Goal: Book appointment/travel/reservation

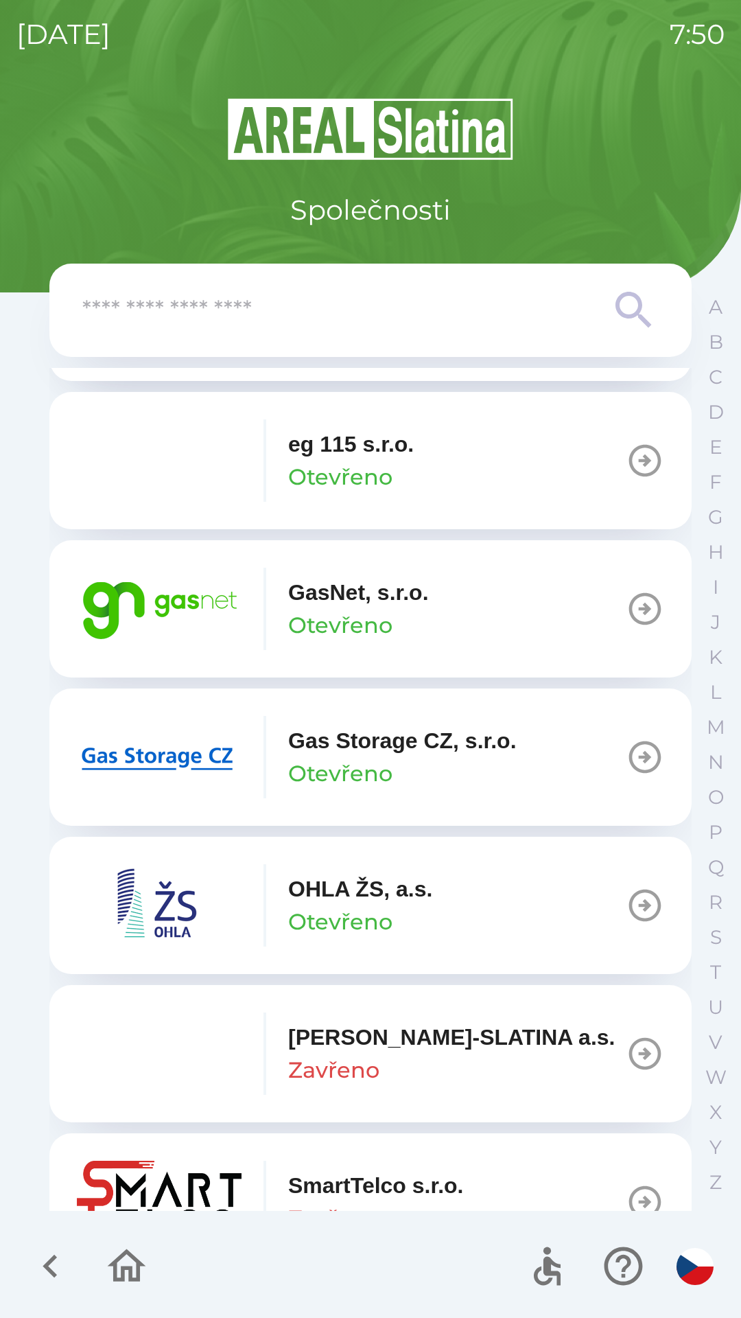
scroll to position [974, 0]
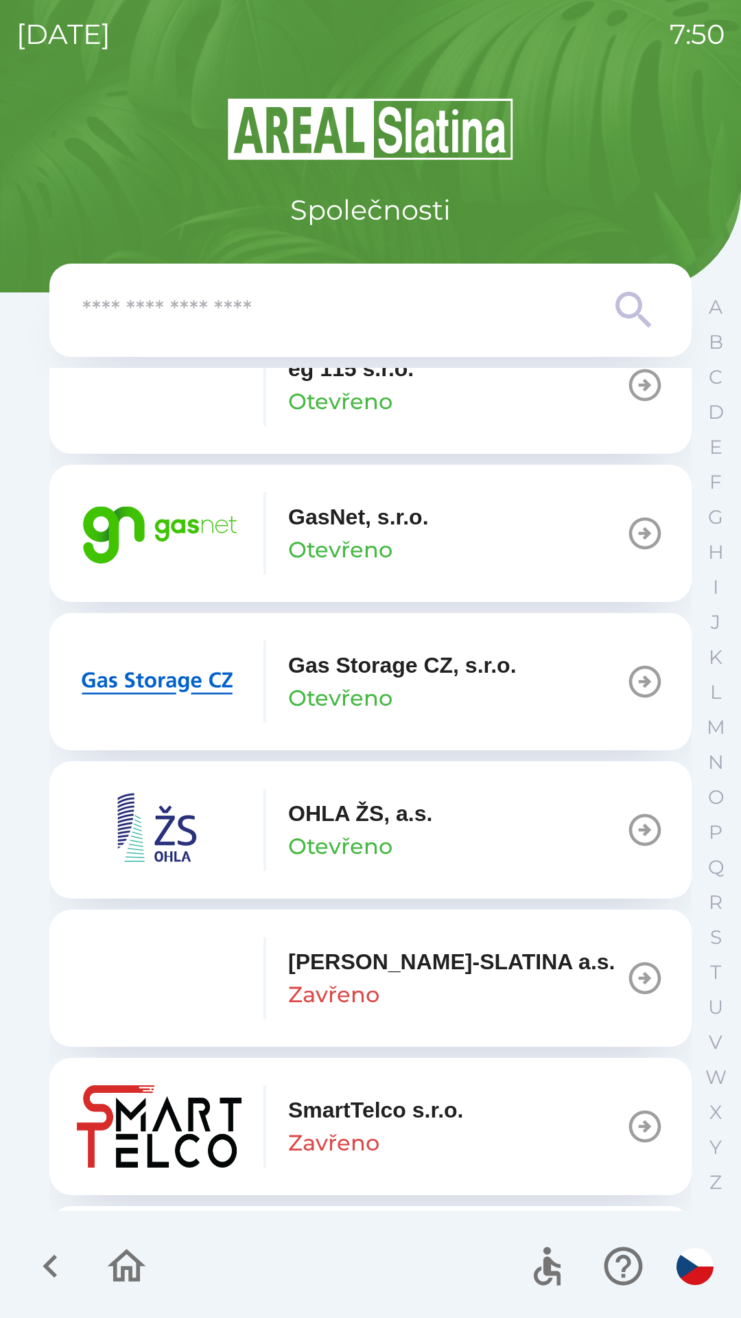
click at [226, 676] on img "button" at bounding box center [159, 681] width 165 height 82
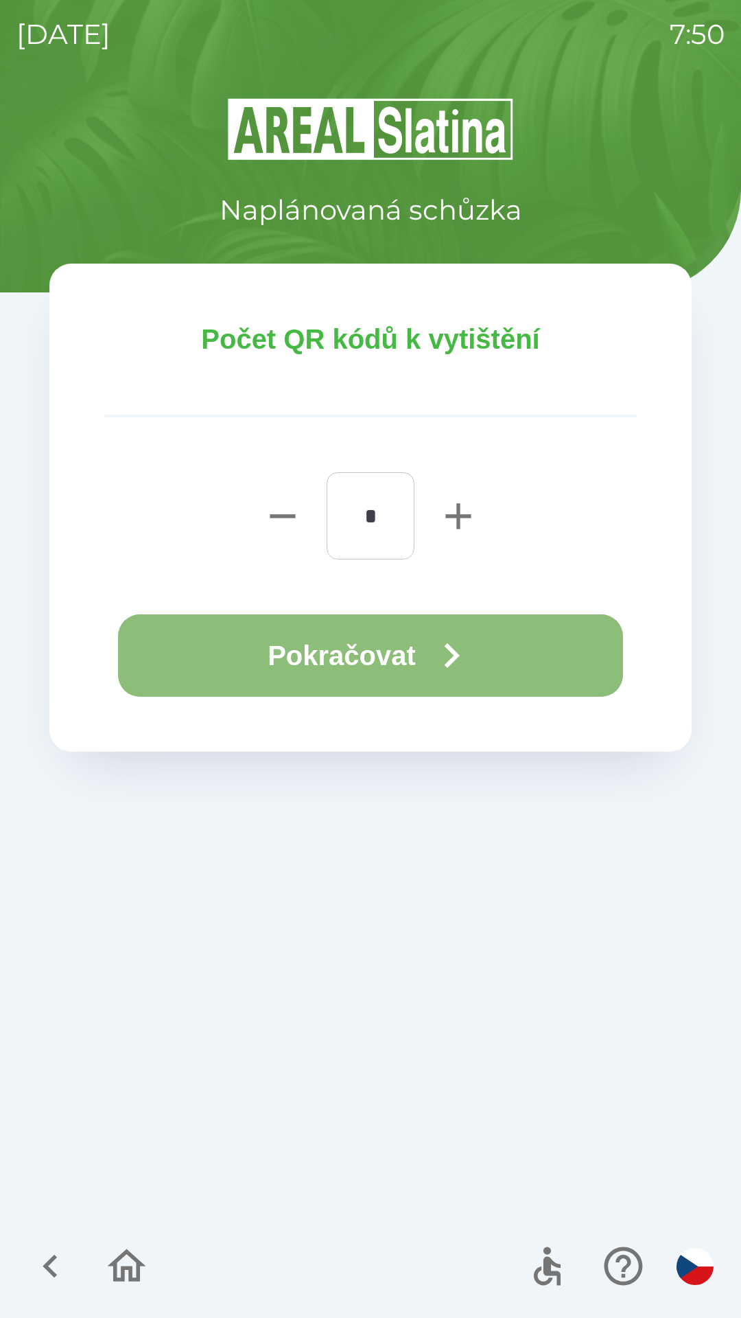
click at [430, 657] on button "Pokračovat" at bounding box center [370, 655] width 505 height 82
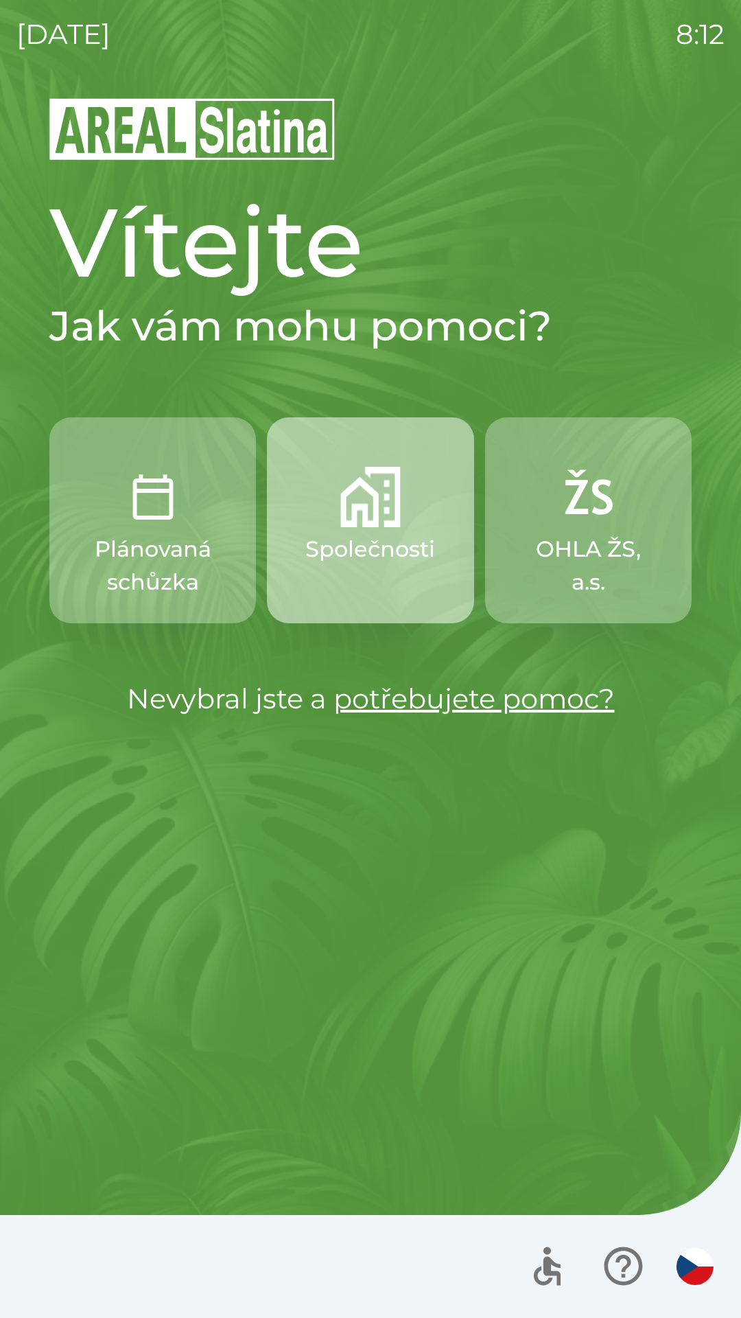
click at [338, 516] on button "Společnosti" at bounding box center [370, 520] width 207 height 206
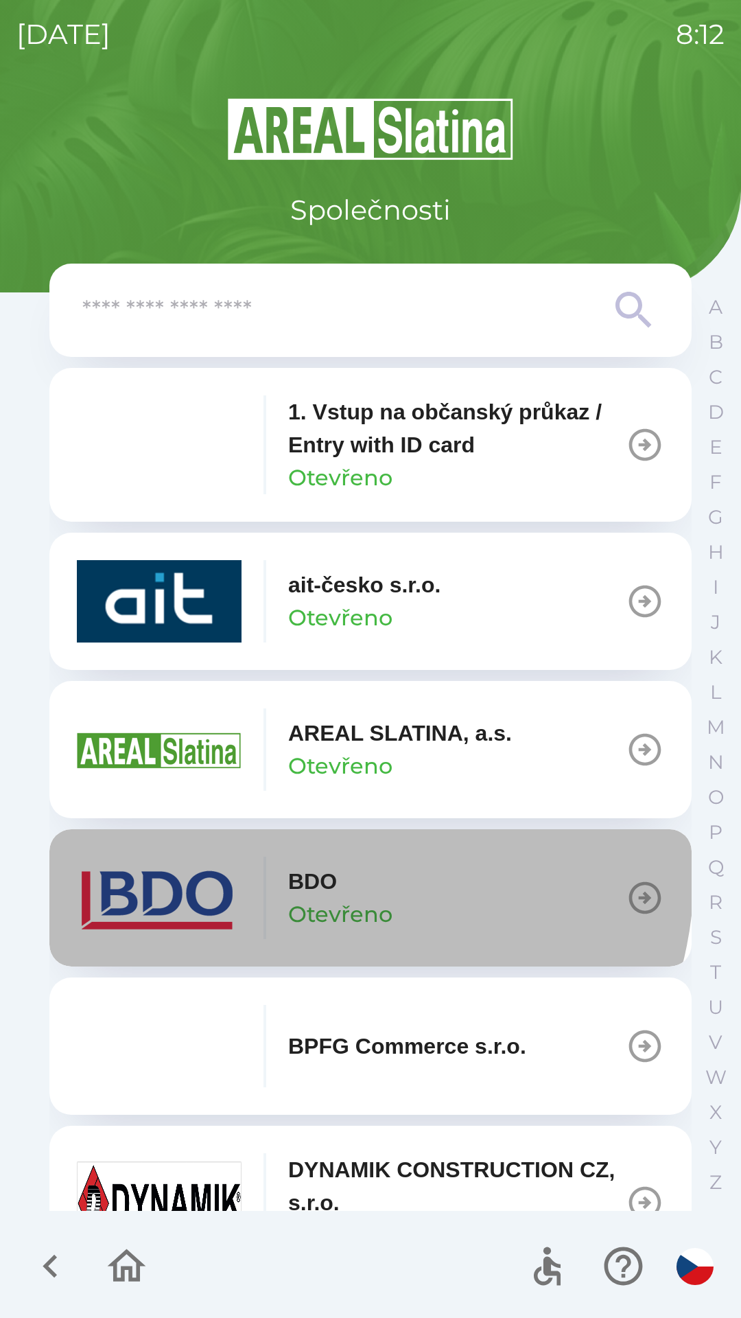
click at [303, 869] on p "BDO" at bounding box center [312, 881] width 49 height 33
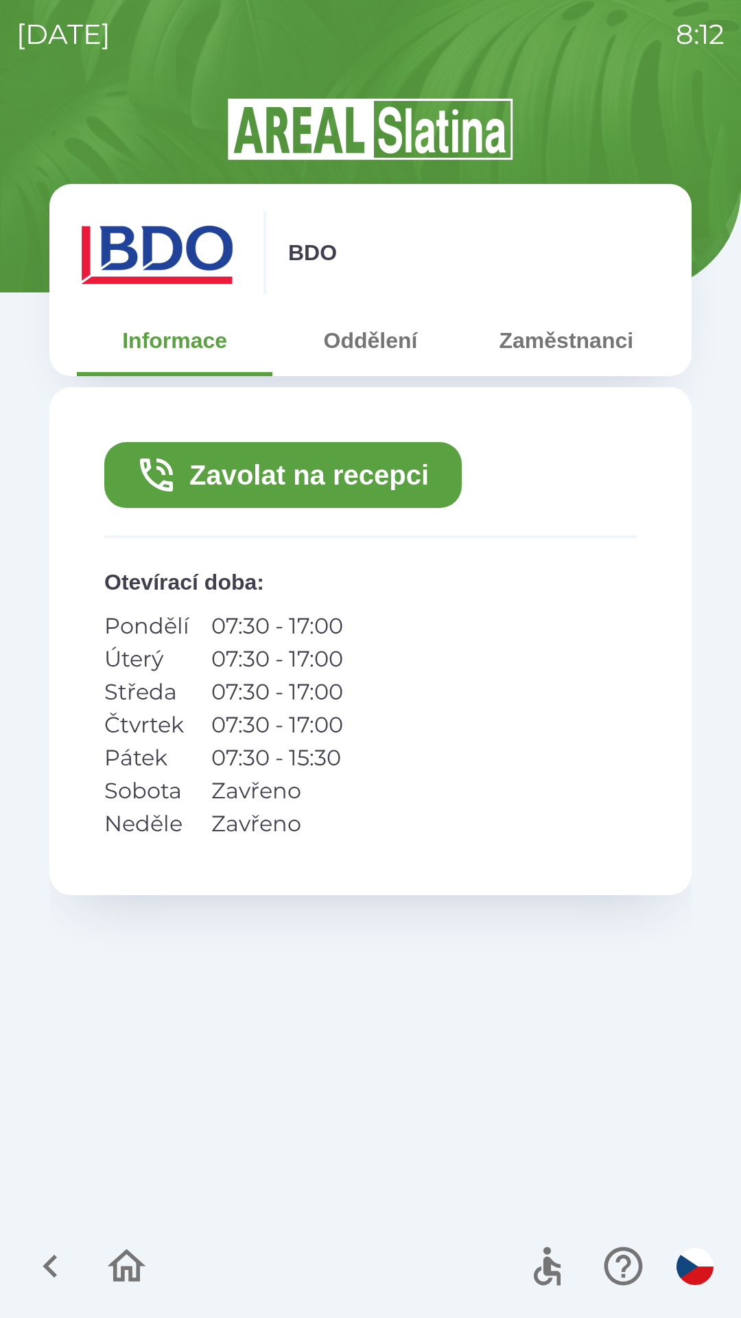
click at [260, 474] on button "Zavolat na recepci" at bounding box center [283, 475] width 358 height 66
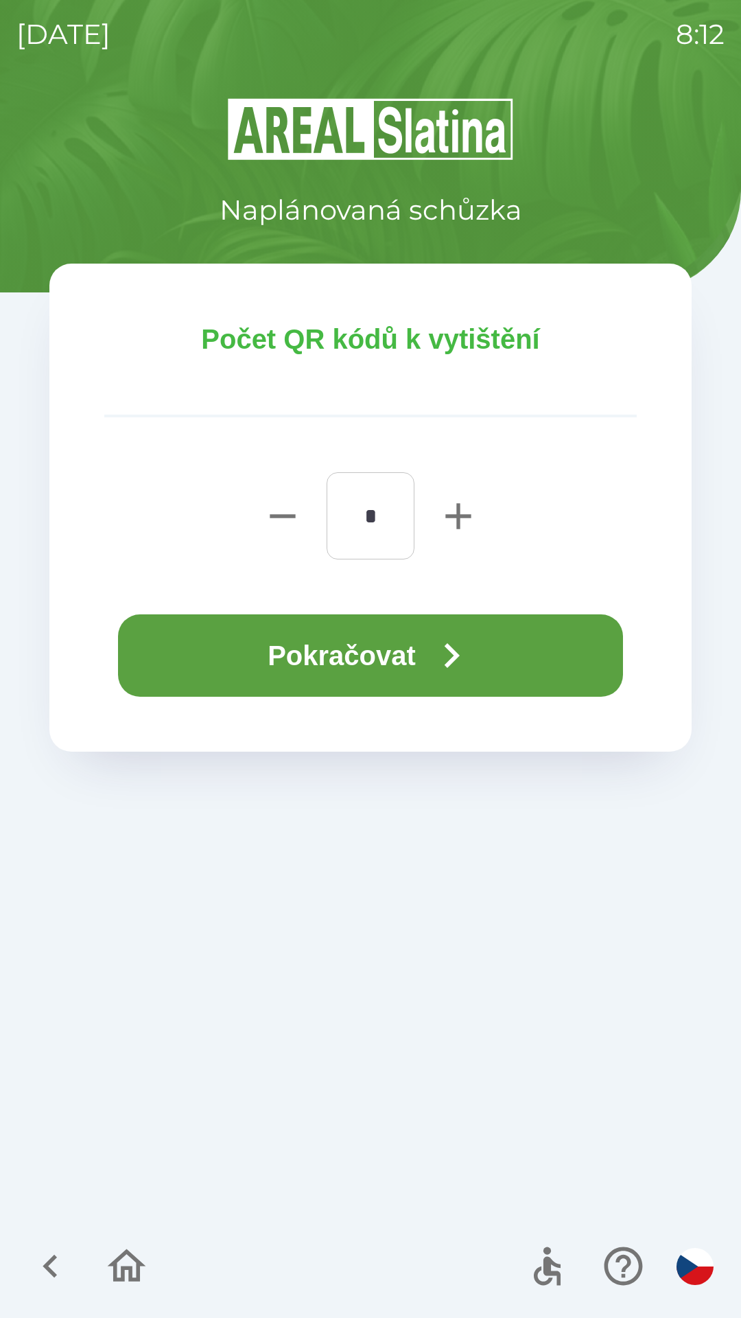
click at [325, 654] on button "Pokračovat" at bounding box center [370, 655] width 505 height 82
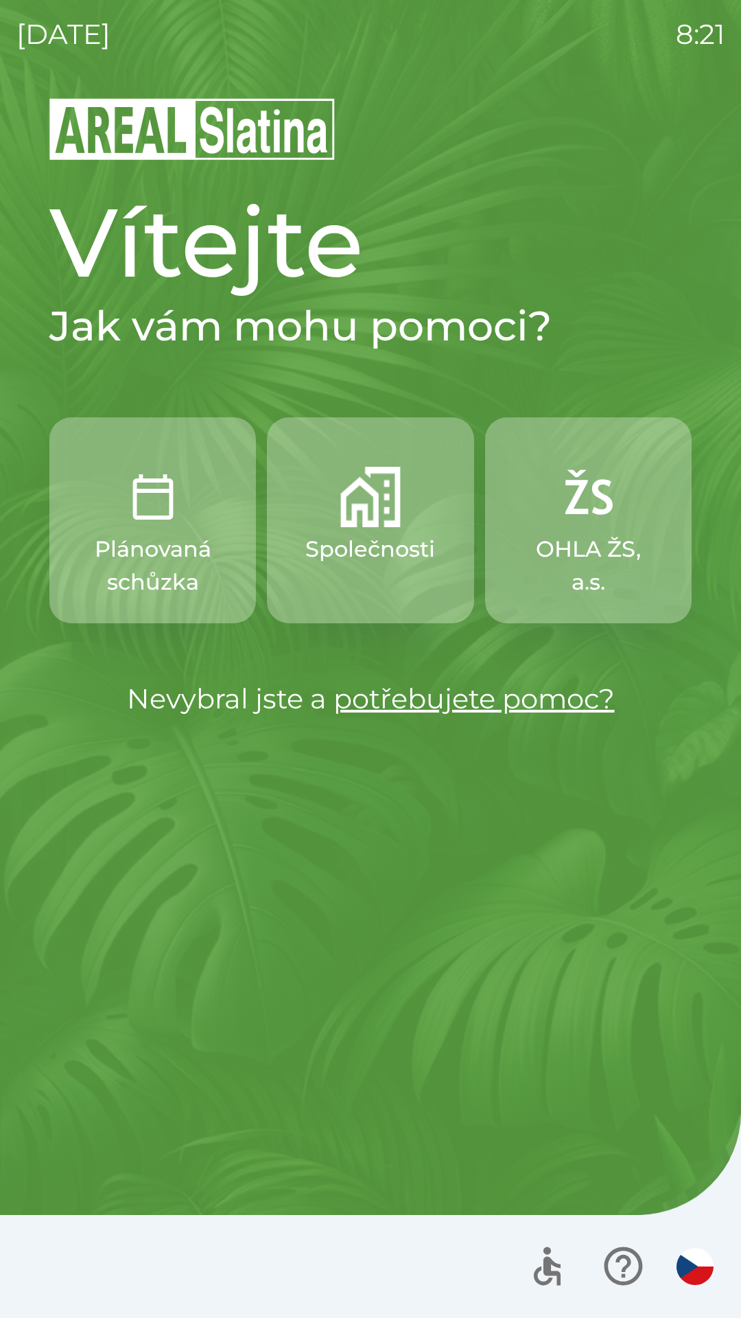
click at [400, 520] on img "button" at bounding box center [370, 497] width 60 height 60
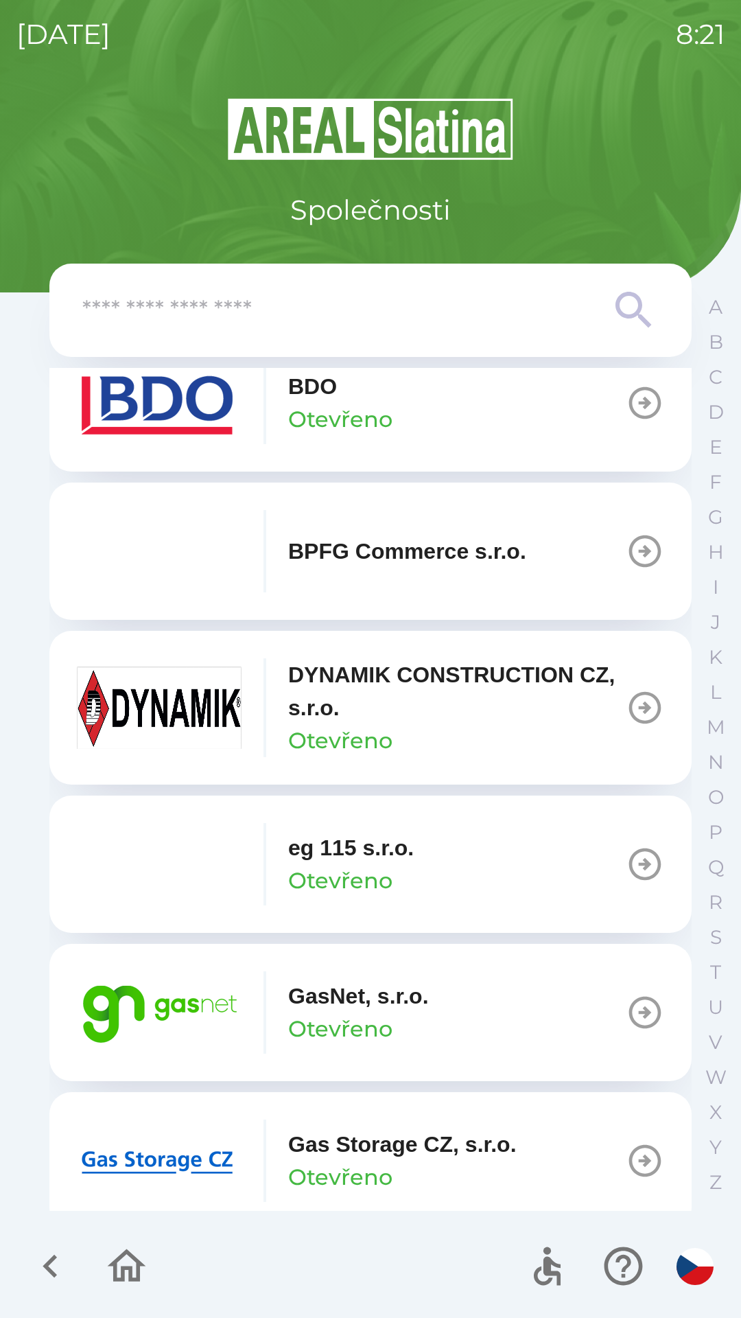
scroll to position [496, 0]
click at [585, 994] on button "GasNet, s.r.o. Otevřeno" at bounding box center [370, 1011] width 643 height 137
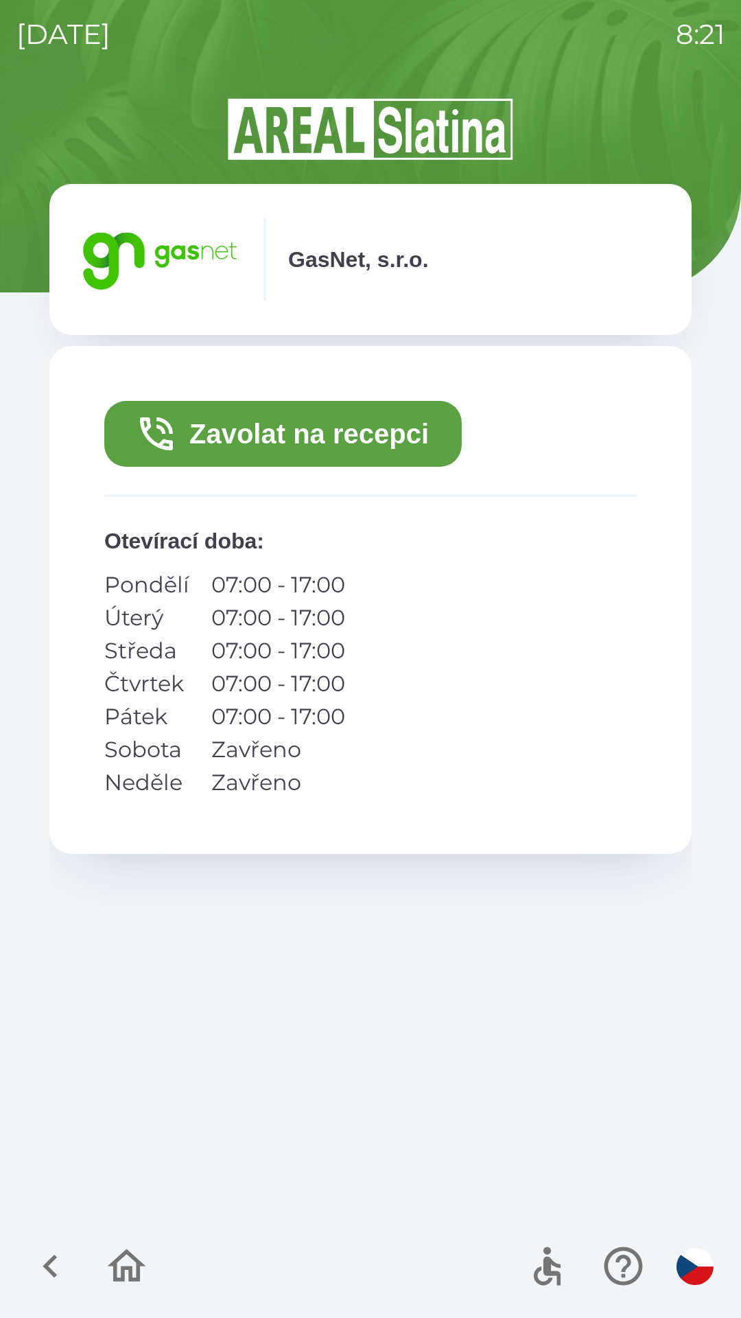
click at [415, 430] on button "Zavolat na recepci" at bounding box center [283, 434] width 358 height 66
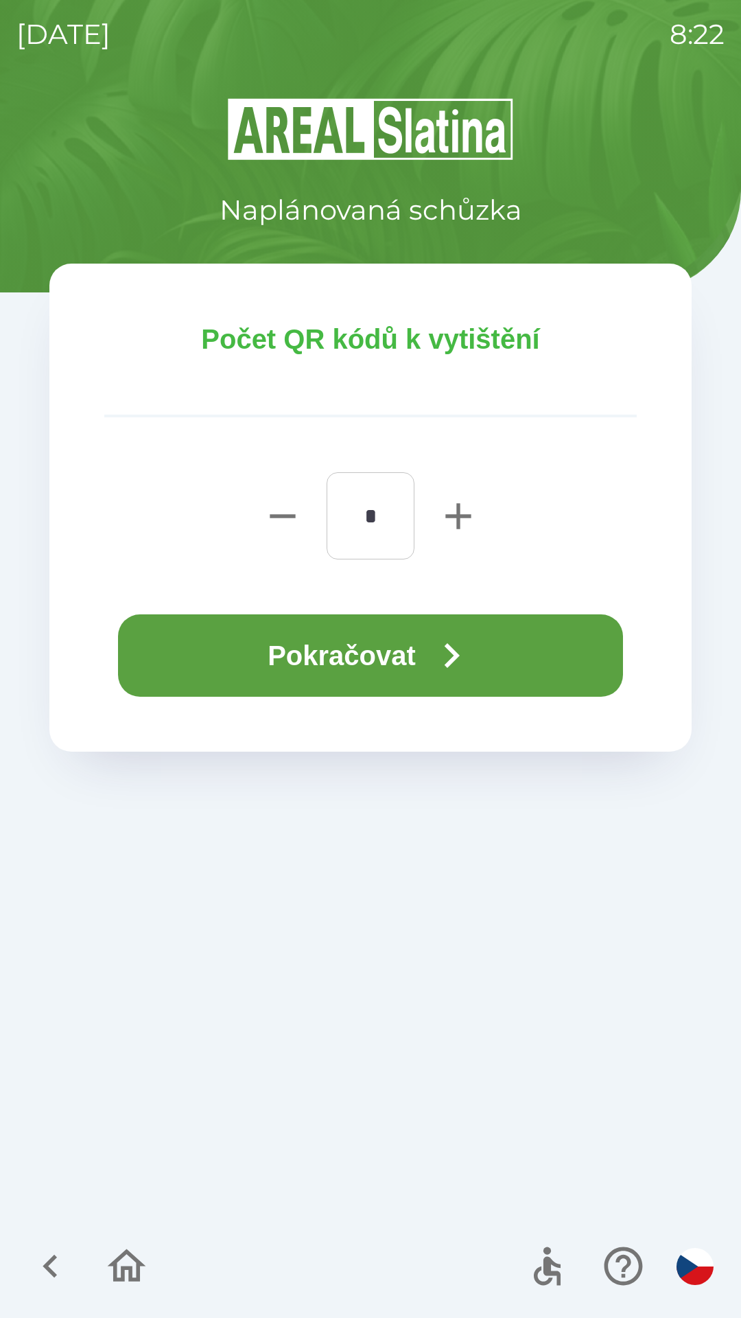
click at [474, 507] on icon "button" at bounding box center [459, 516] width 44 height 44
type input "*"
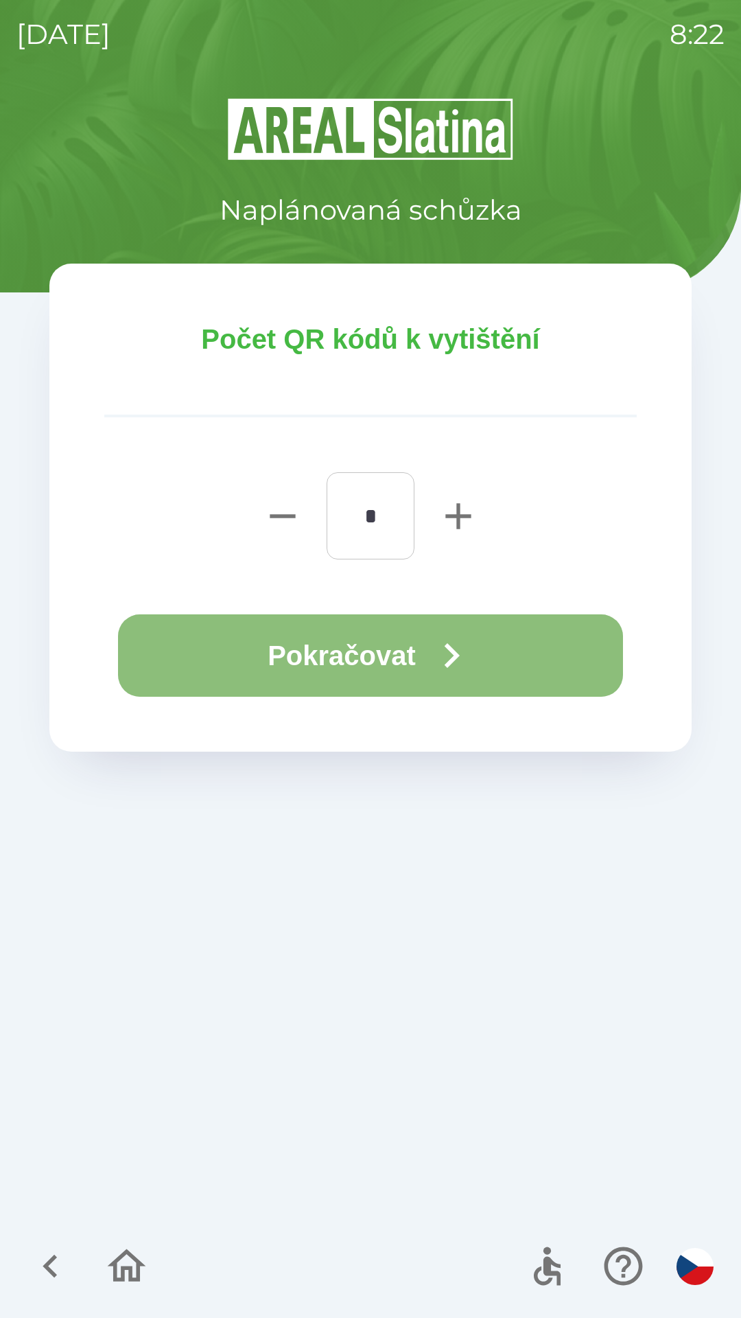
click at [409, 657] on button "Pokračovat" at bounding box center [370, 655] width 505 height 82
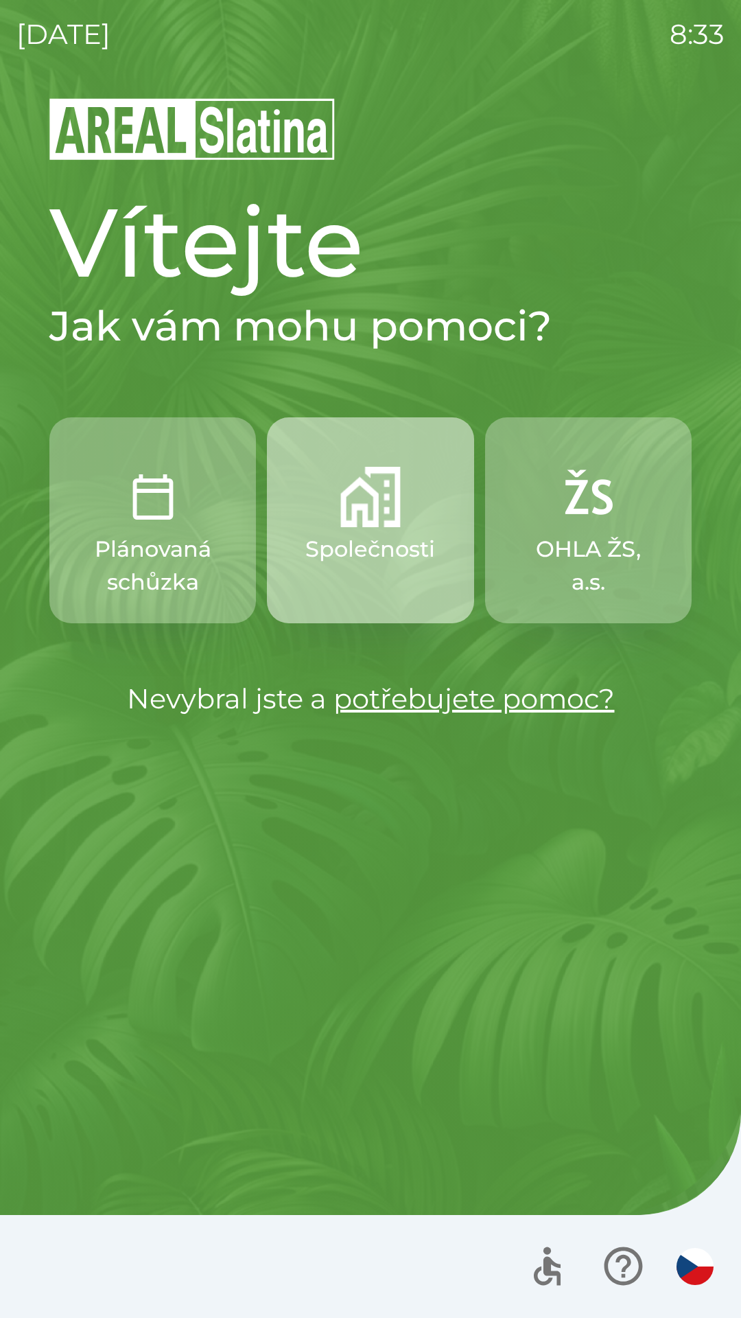
click at [387, 530] on button "Společnosti" at bounding box center [370, 520] width 207 height 206
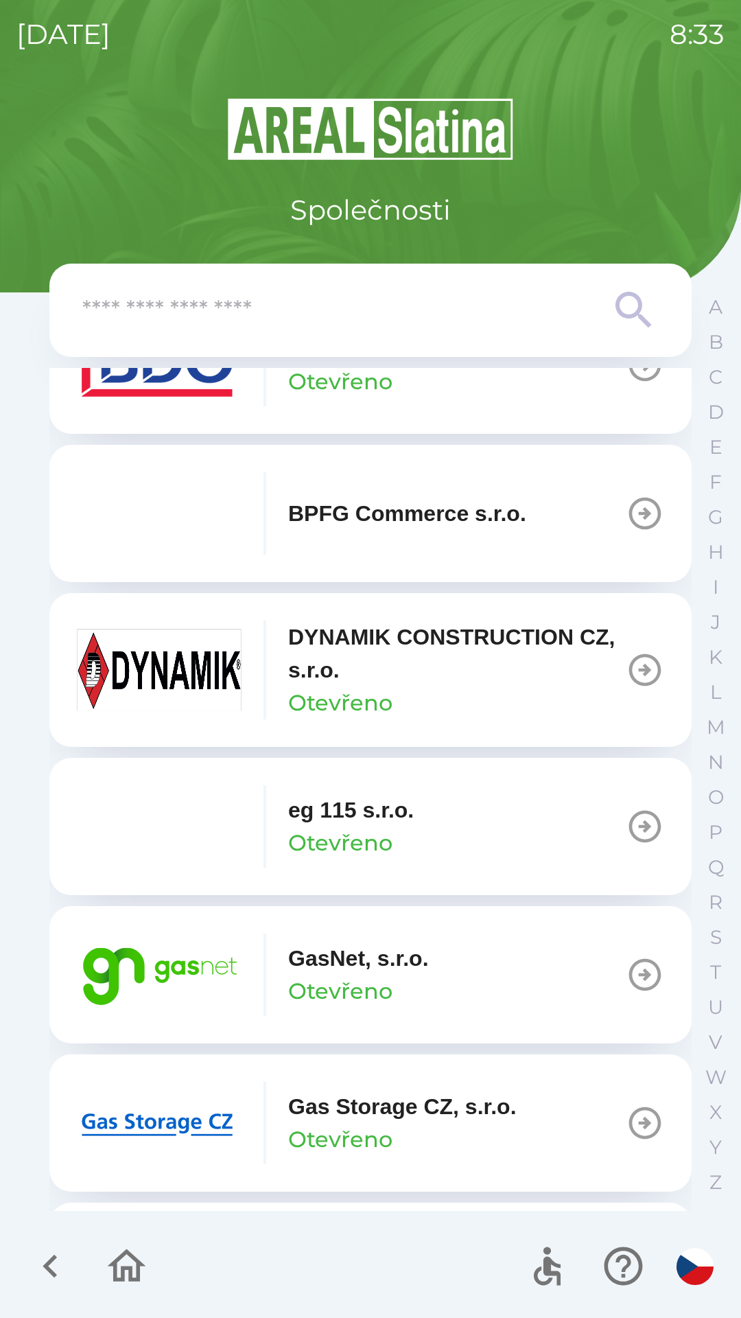
scroll to position [538, 0]
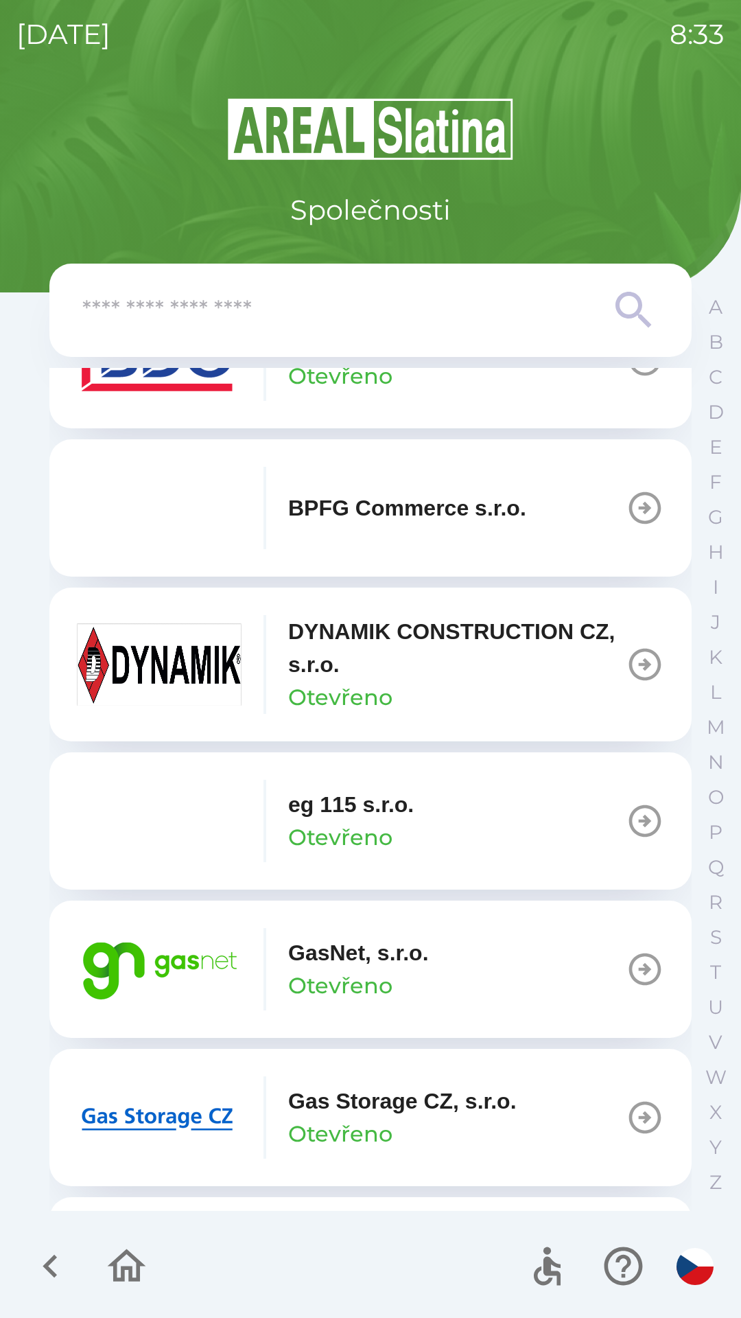
click at [517, 964] on button "GasNet, s.r.o. Otevřeno" at bounding box center [370, 969] width 643 height 137
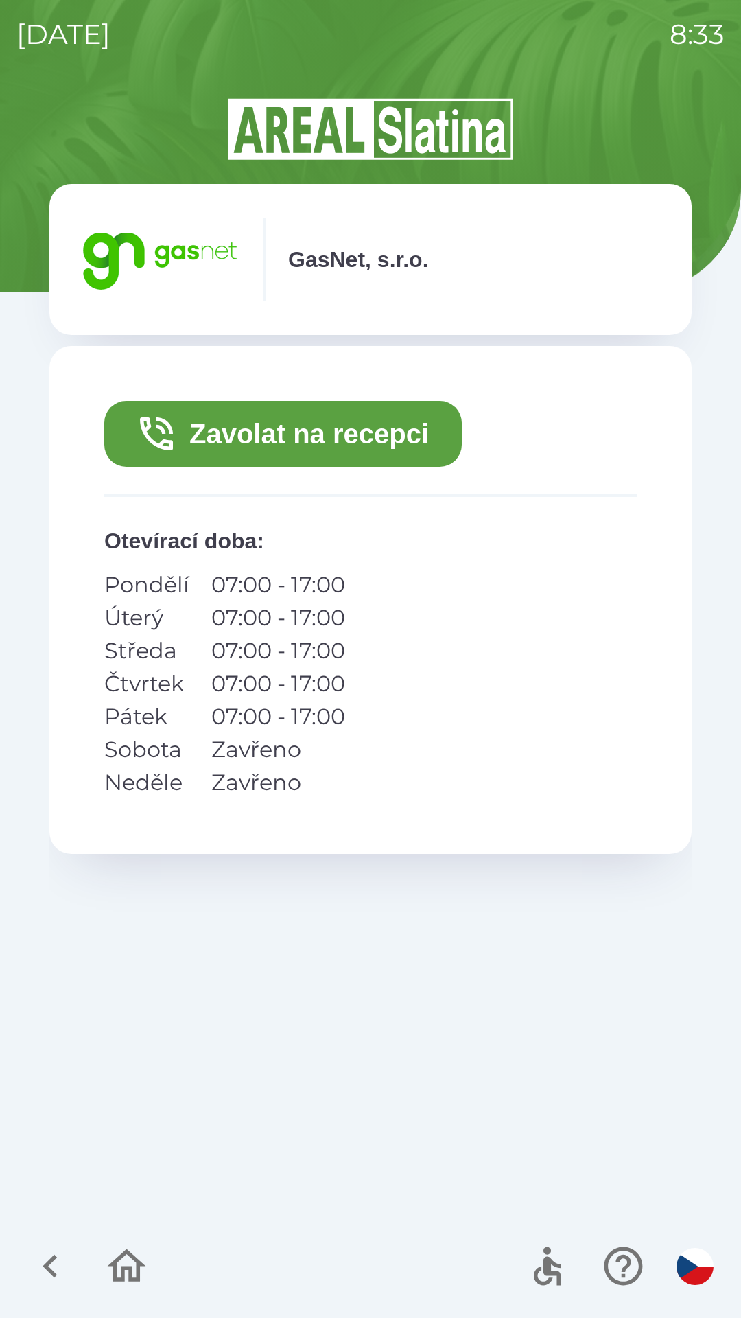
click at [346, 435] on button "Zavolat na recepci" at bounding box center [283, 434] width 358 height 66
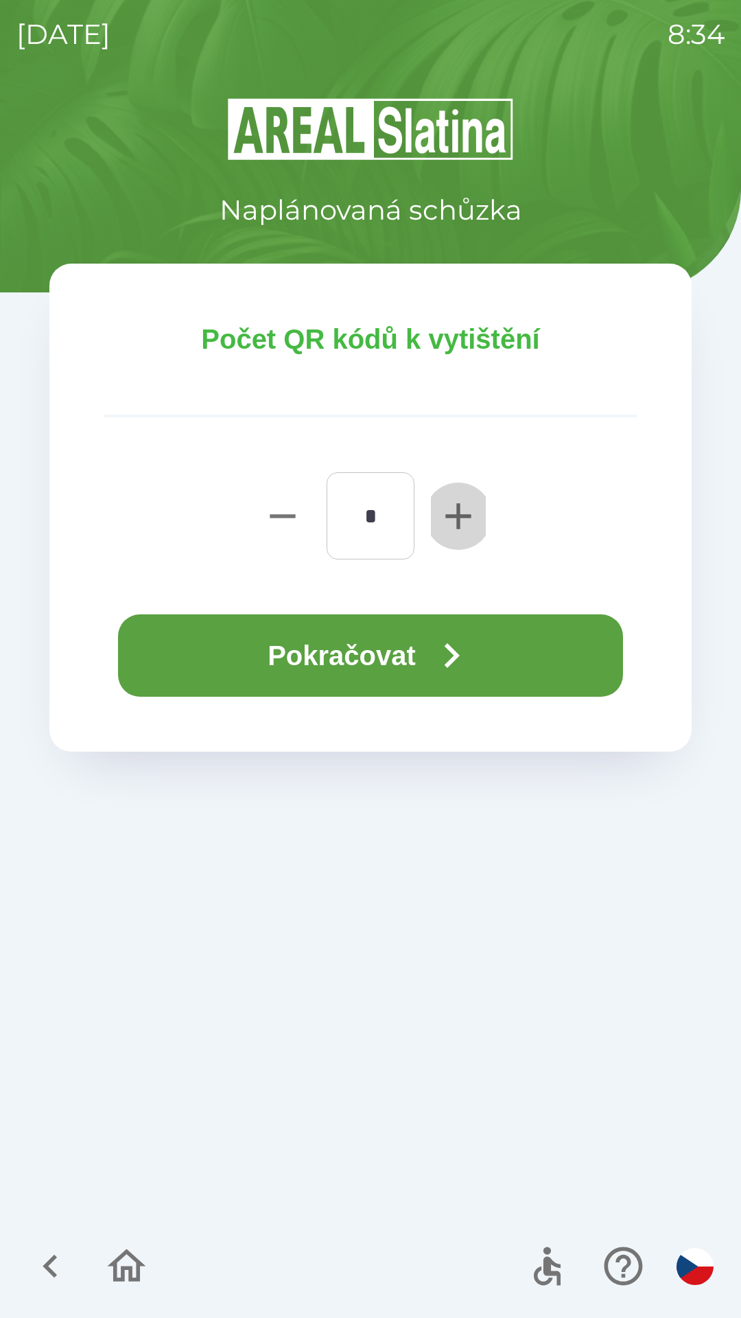
click at [463, 522] on icon "button" at bounding box center [459, 516] width 44 height 44
click at [457, 515] on icon "button" at bounding box center [458, 515] width 25 height 25
click at [460, 508] on icon "button" at bounding box center [458, 515] width 25 height 25
click at [459, 506] on icon "button" at bounding box center [458, 515] width 25 height 25
type input "*"
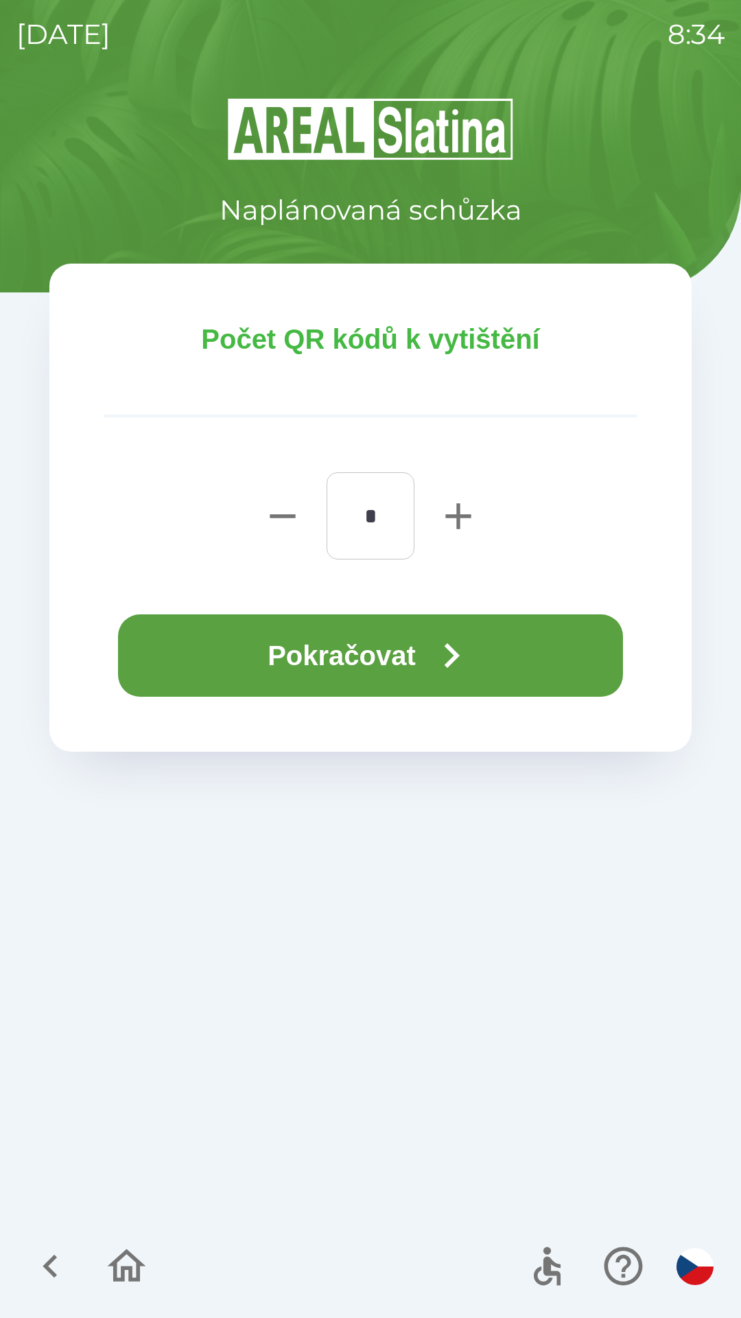
click at [428, 657] on button "Pokračovat" at bounding box center [370, 655] width 505 height 82
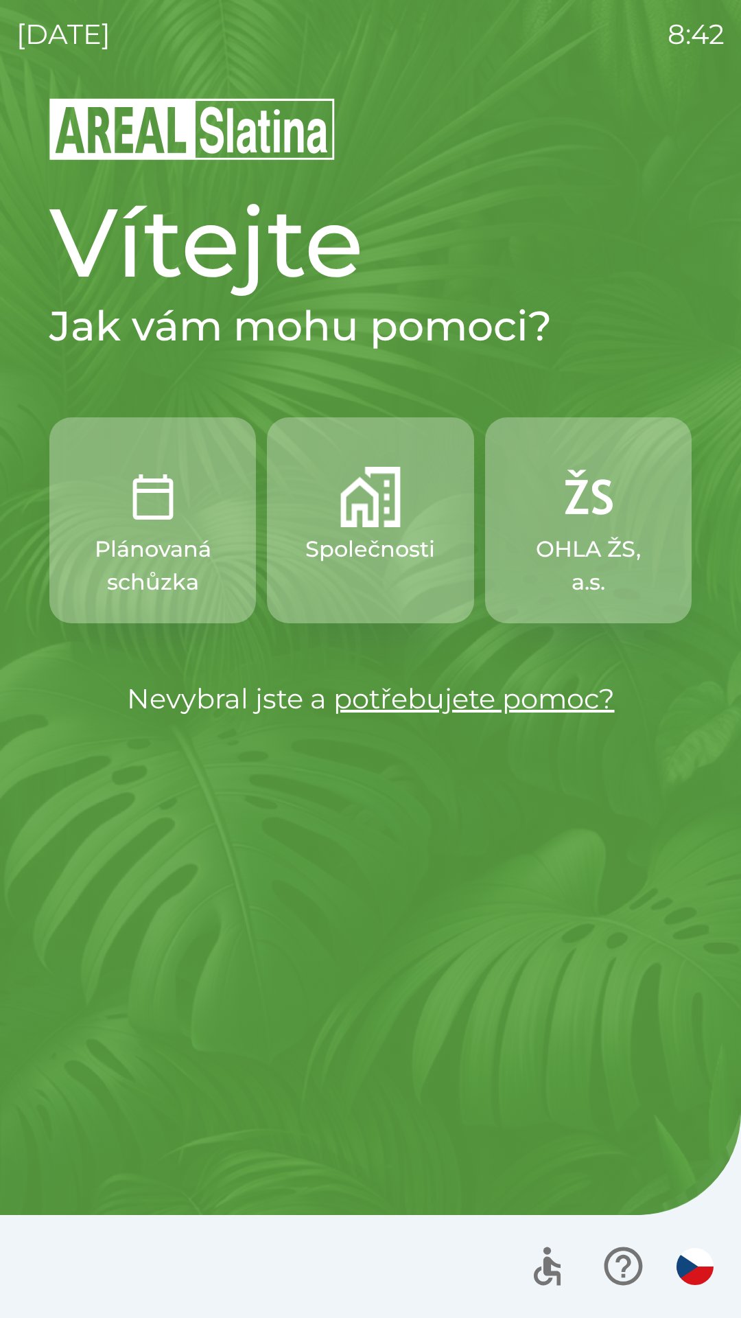
click at [376, 502] on img "button" at bounding box center [370, 497] width 60 height 60
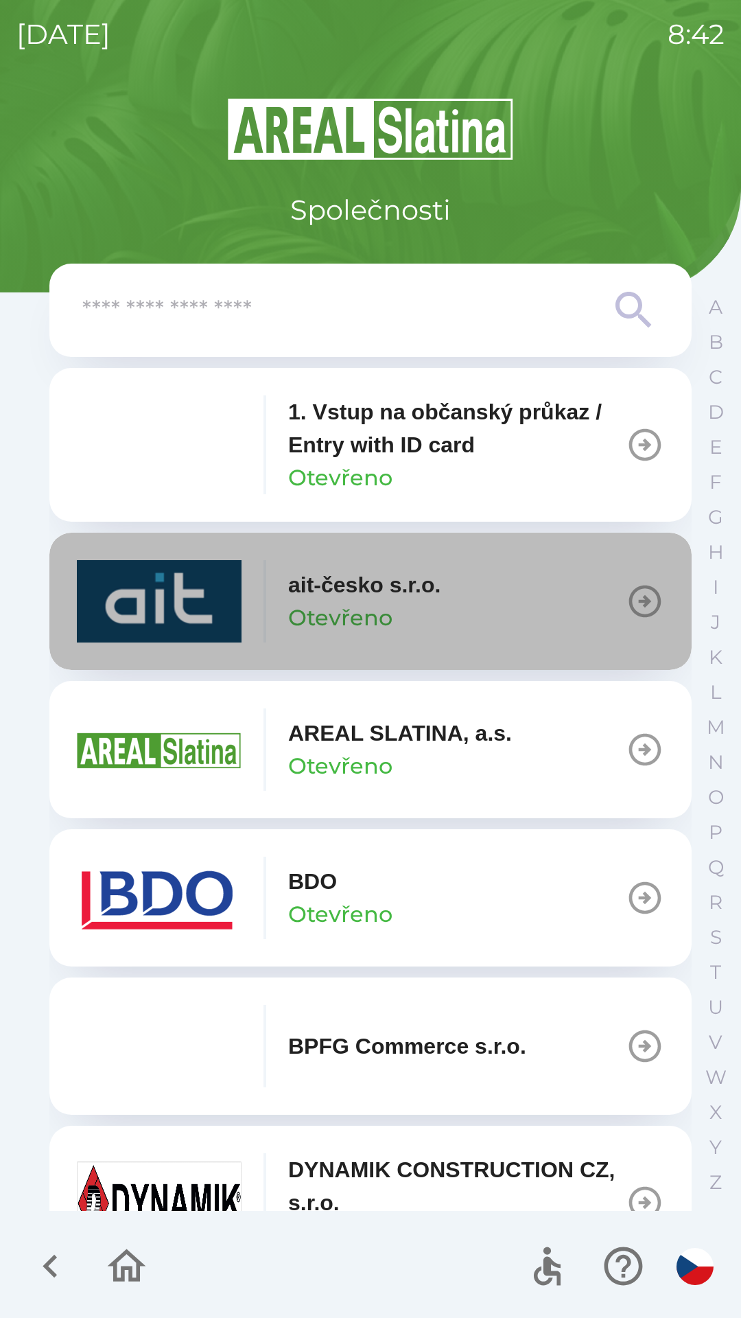
click at [457, 599] on button "ait-česko s.r.o. Otevřeno" at bounding box center [370, 601] width 643 height 137
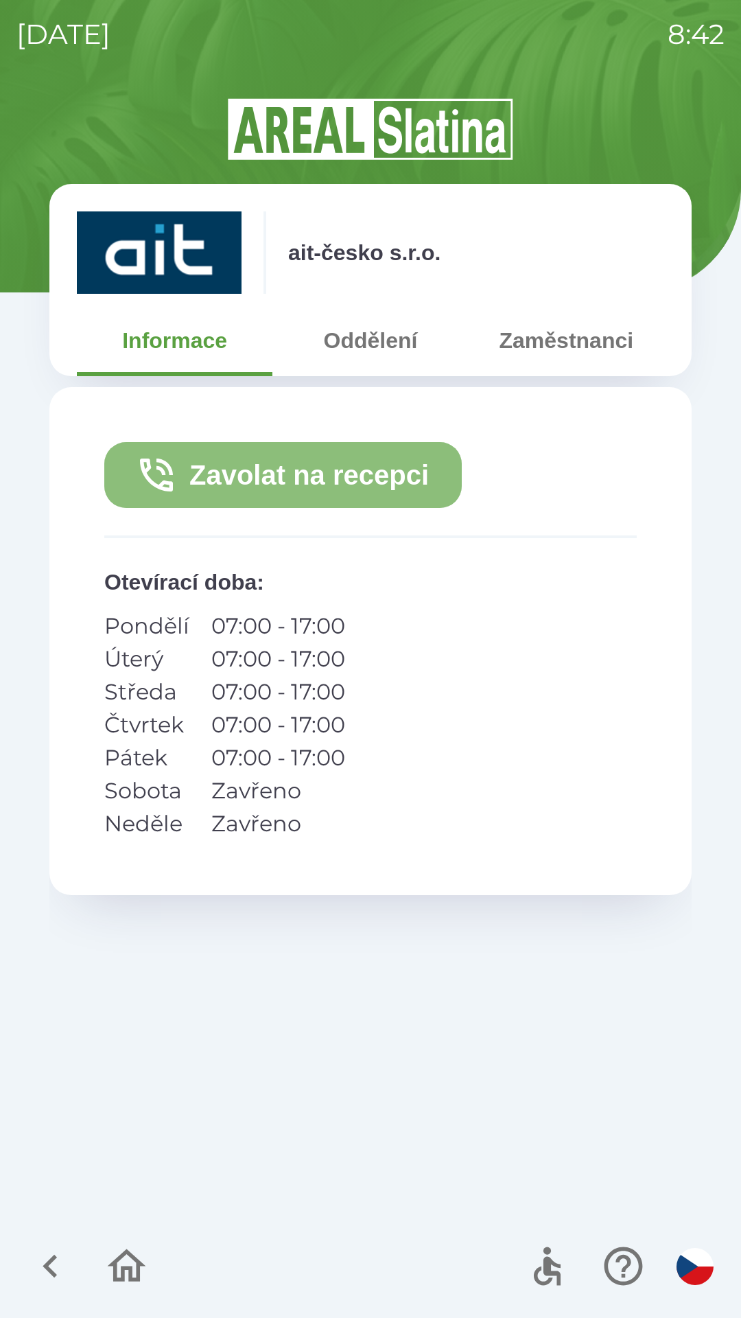
click at [366, 467] on button "Zavolat na recepci" at bounding box center [283, 475] width 358 height 66
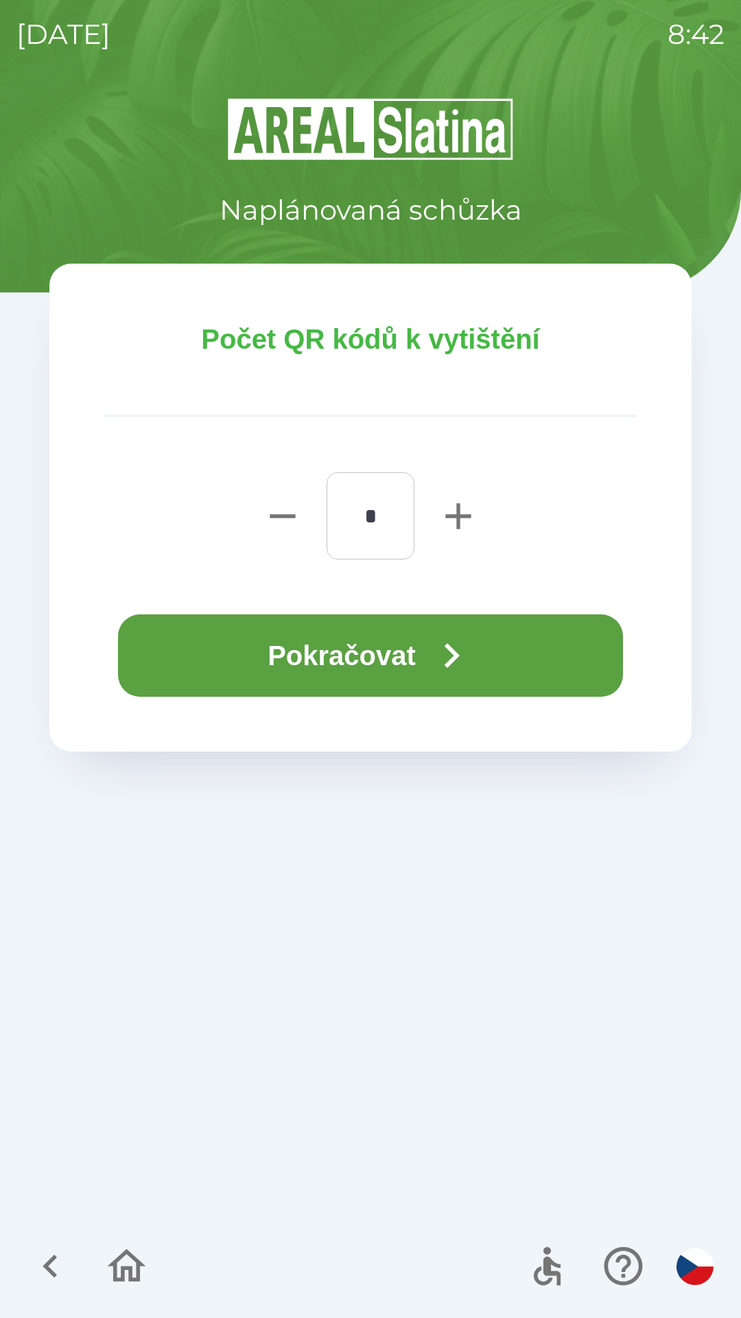
click at [392, 655] on button "Pokračovat" at bounding box center [370, 655] width 505 height 82
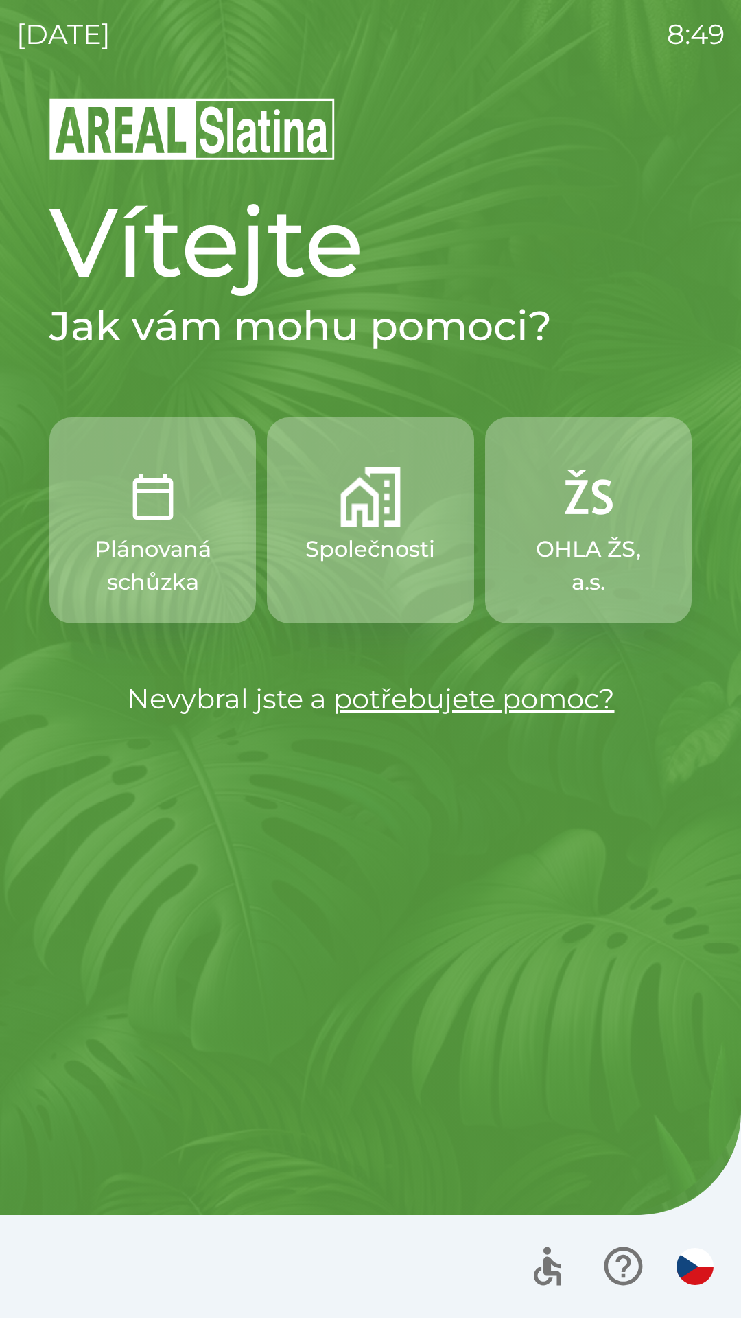
click at [148, 573] on p "Plánovaná schůzka" at bounding box center [152, 566] width 141 height 66
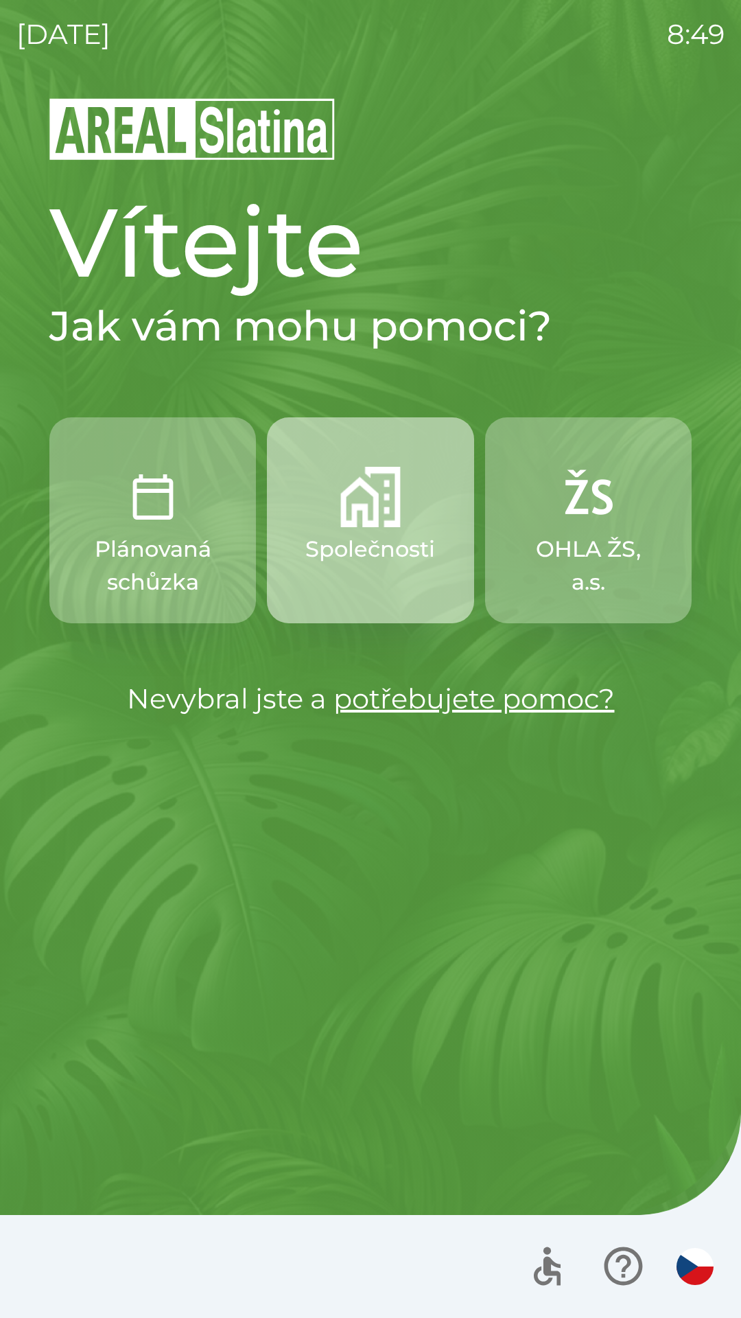
click at [364, 542] on p "Společnosti" at bounding box center [370, 549] width 130 height 33
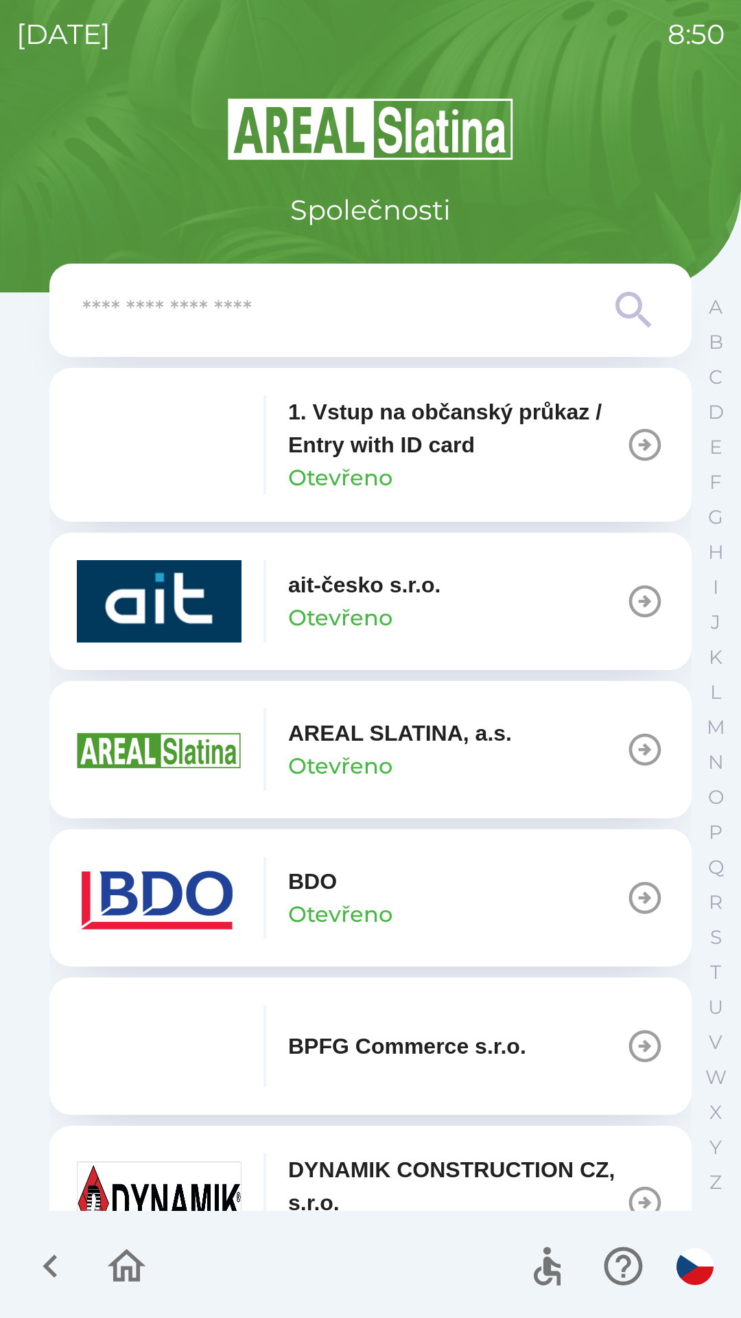
click at [324, 605] on p "Otevřeno" at bounding box center [340, 617] width 104 height 33
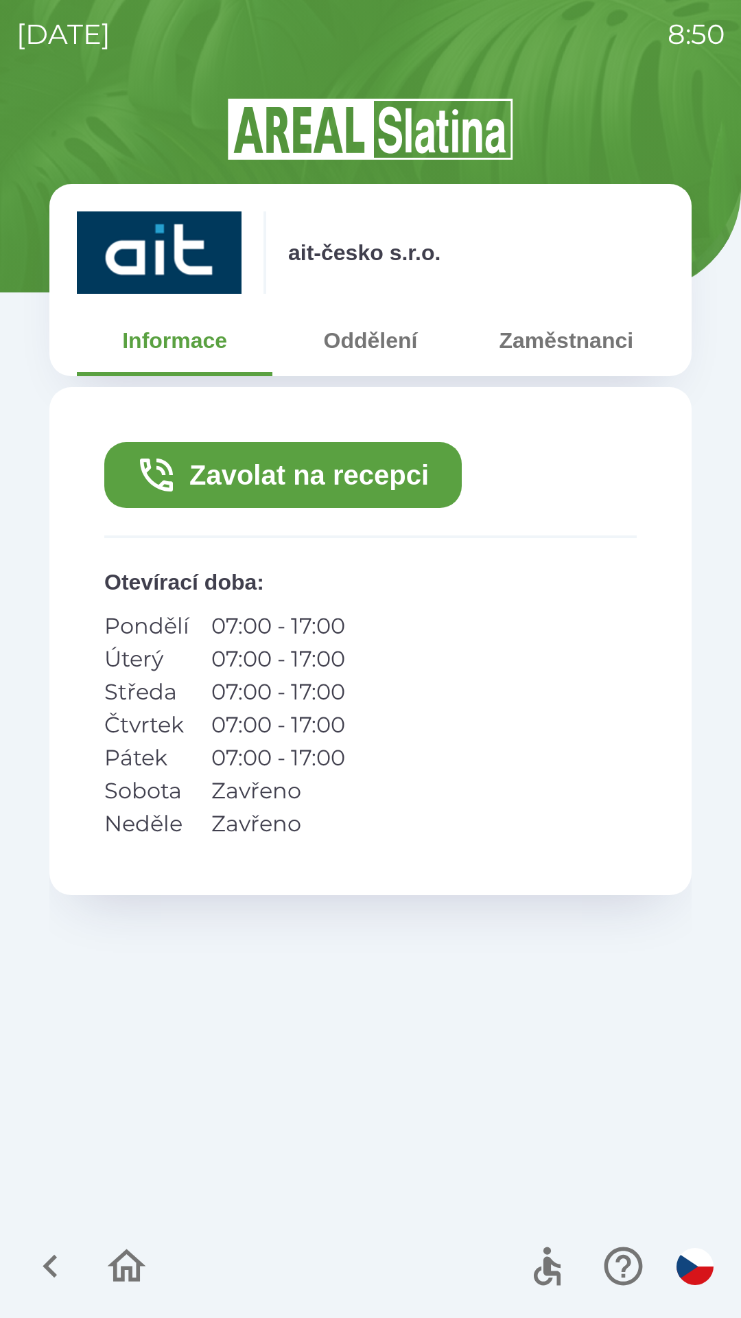
click at [315, 474] on button "Zavolat na recepci" at bounding box center [283, 475] width 358 height 66
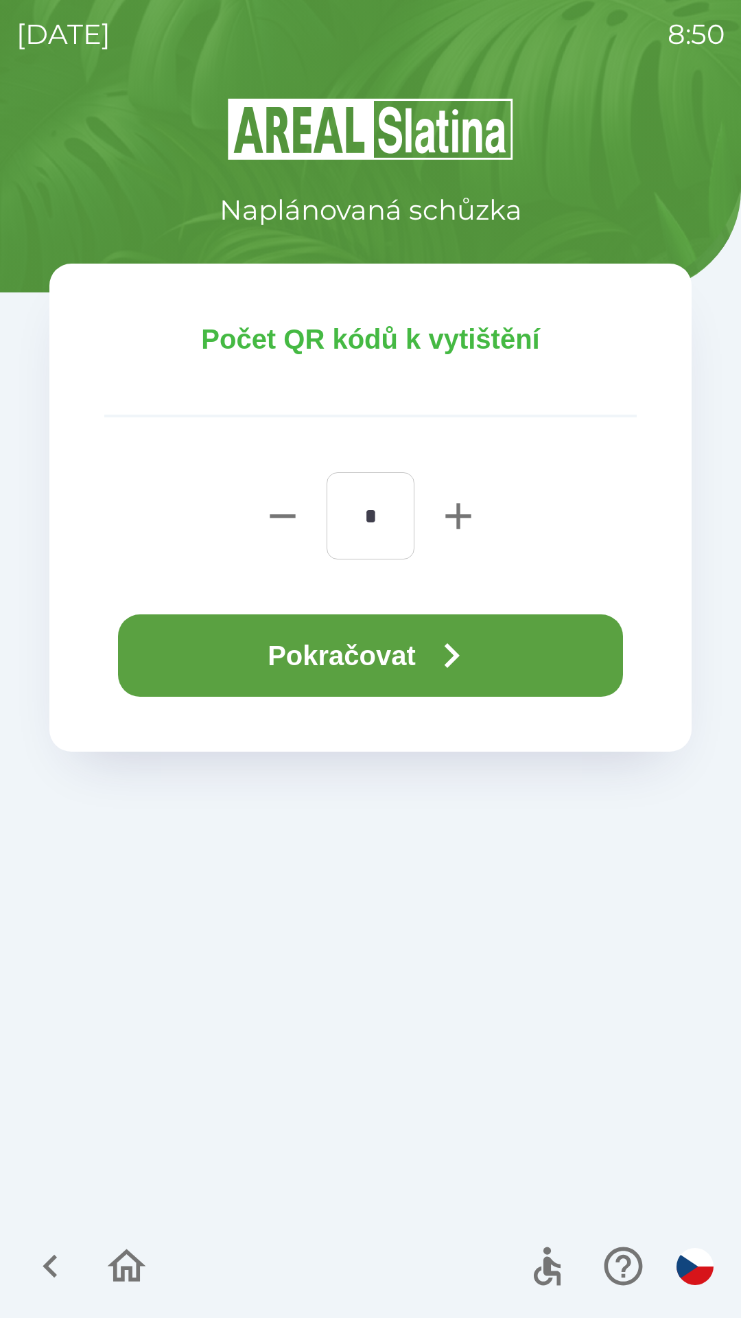
click at [393, 656] on button "Pokračovat" at bounding box center [370, 655] width 505 height 82
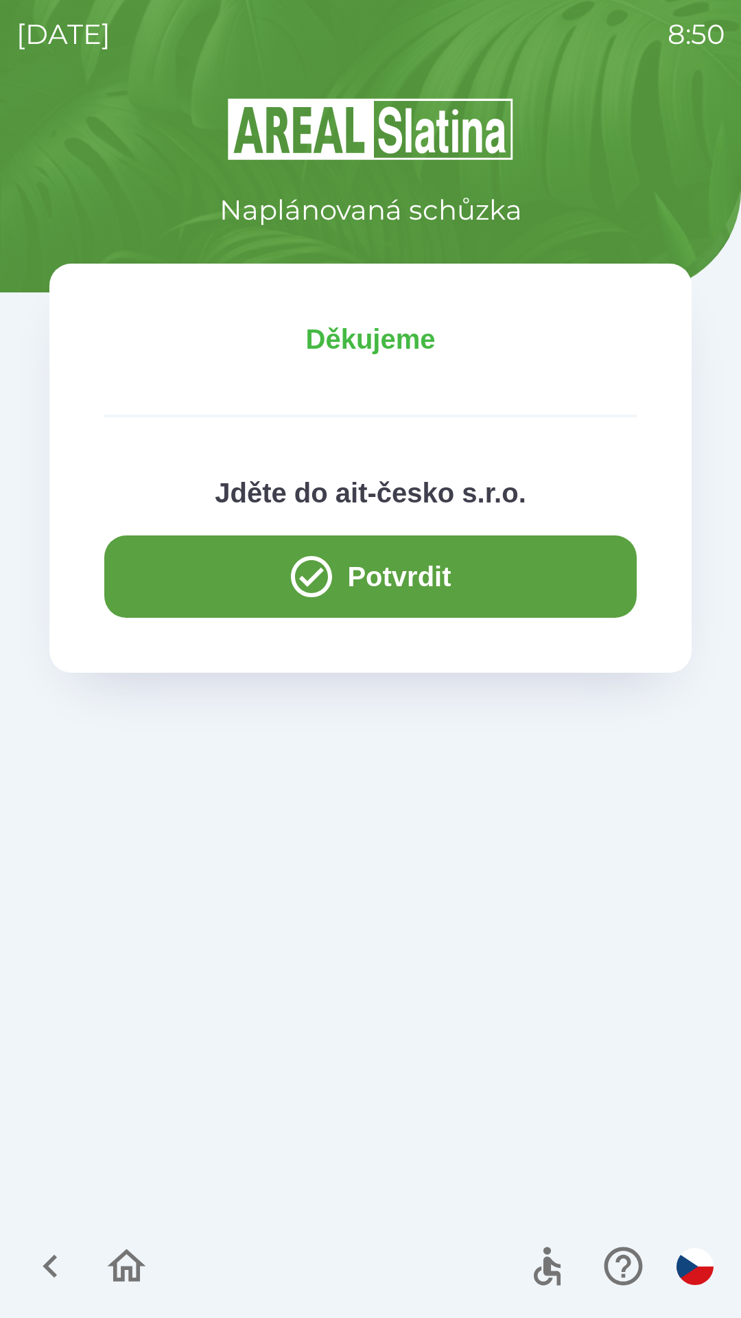
click at [391, 560] on button "Potvrdit" at bounding box center [370, 576] width 533 height 82
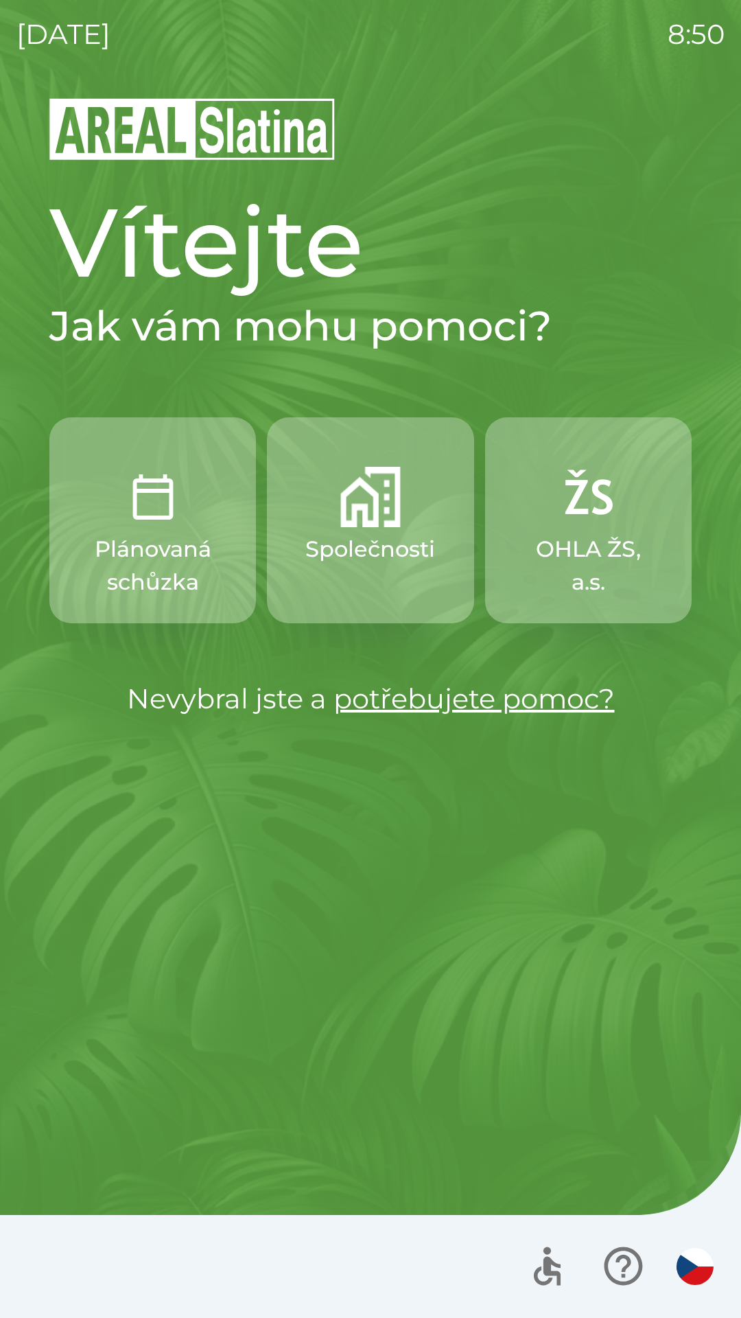
click at [376, 548] on p "Společnosti" at bounding box center [370, 549] width 130 height 33
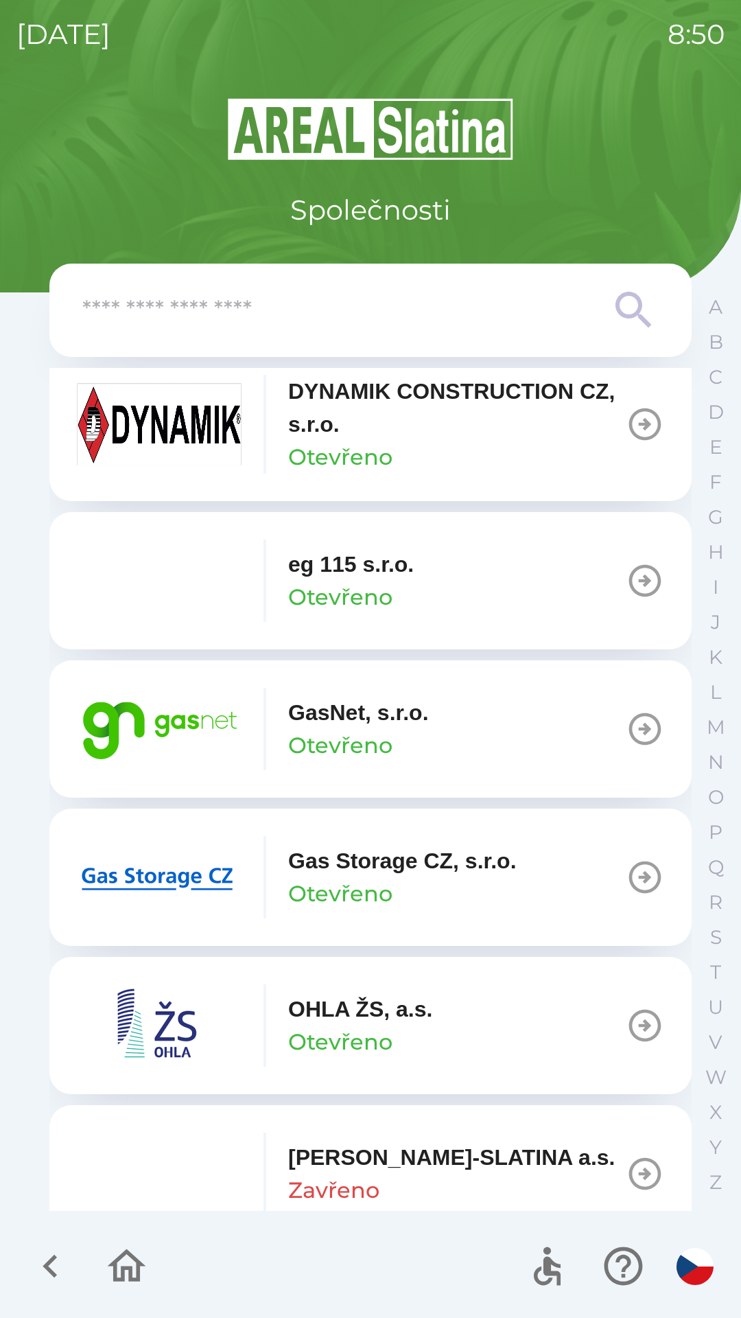
scroll to position [781, 0]
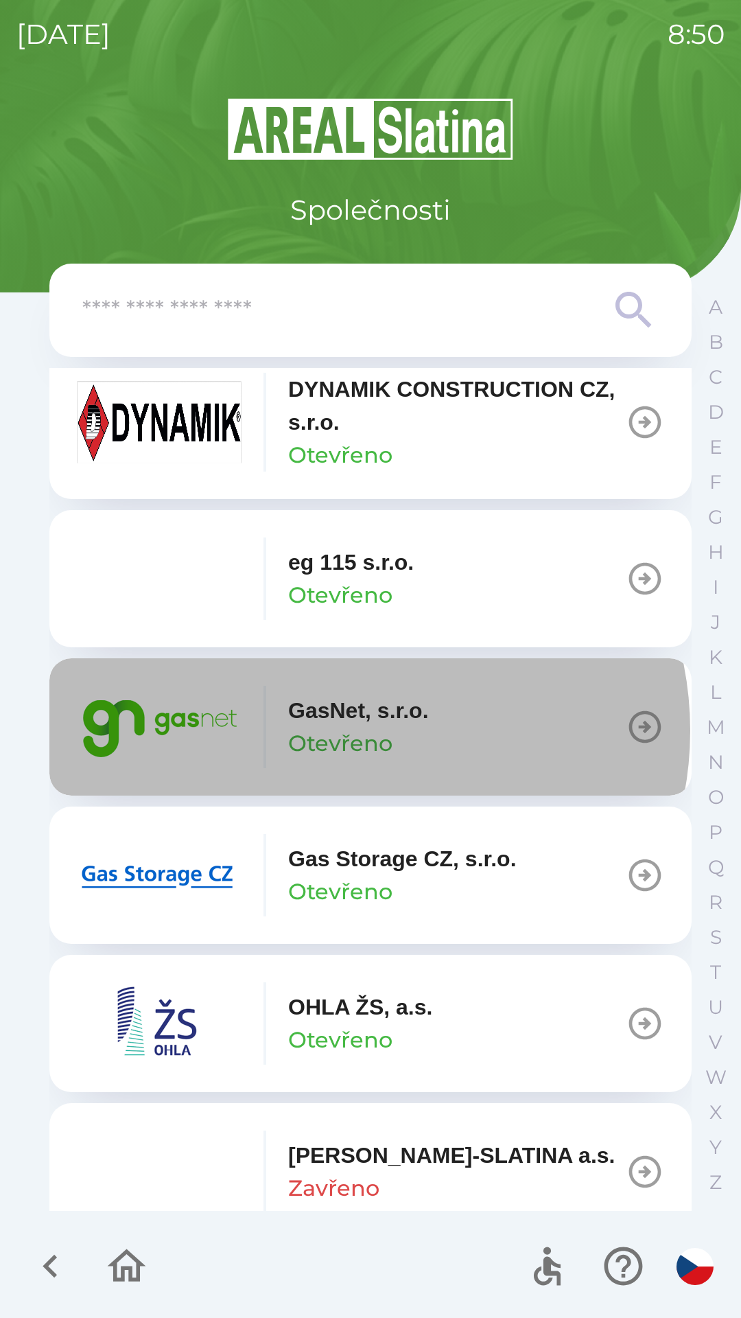
click at [351, 730] on p "Otevřeno" at bounding box center [340, 743] width 104 height 33
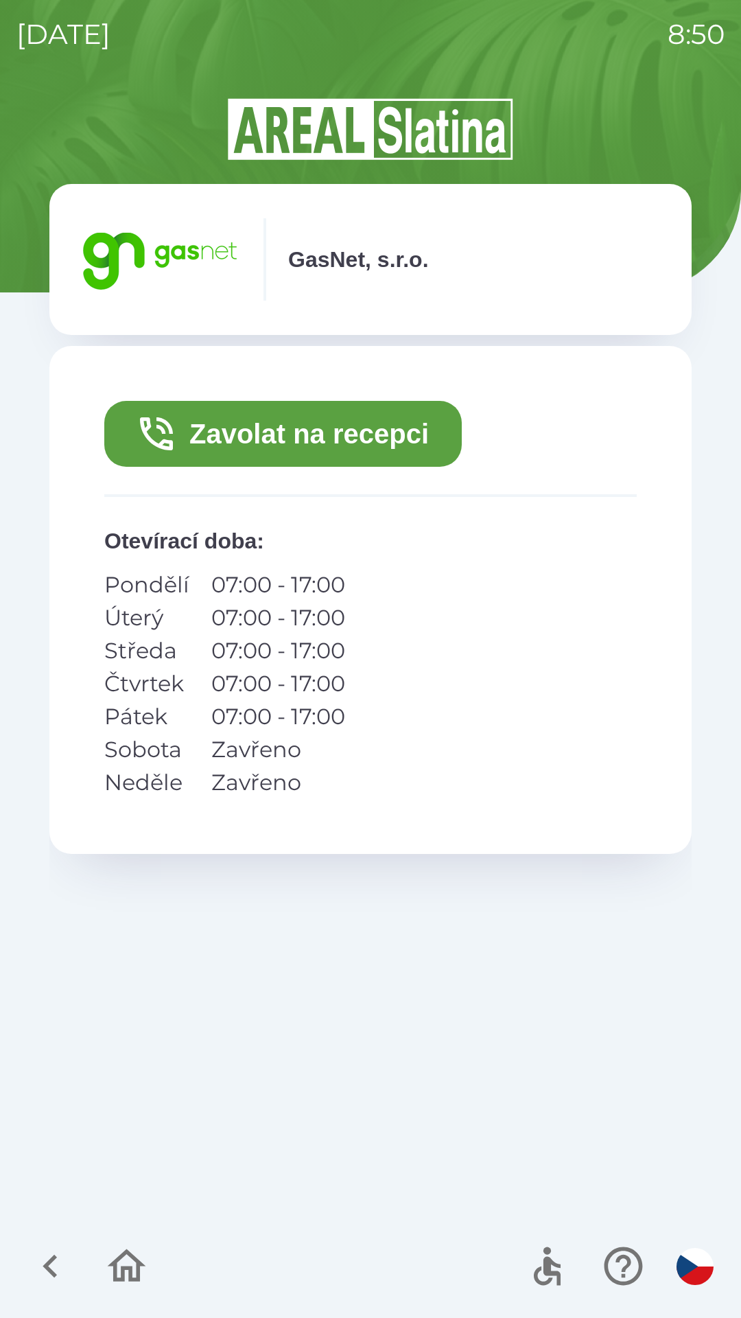
click at [296, 438] on button "Zavolat na recepci" at bounding box center [283, 434] width 358 height 66
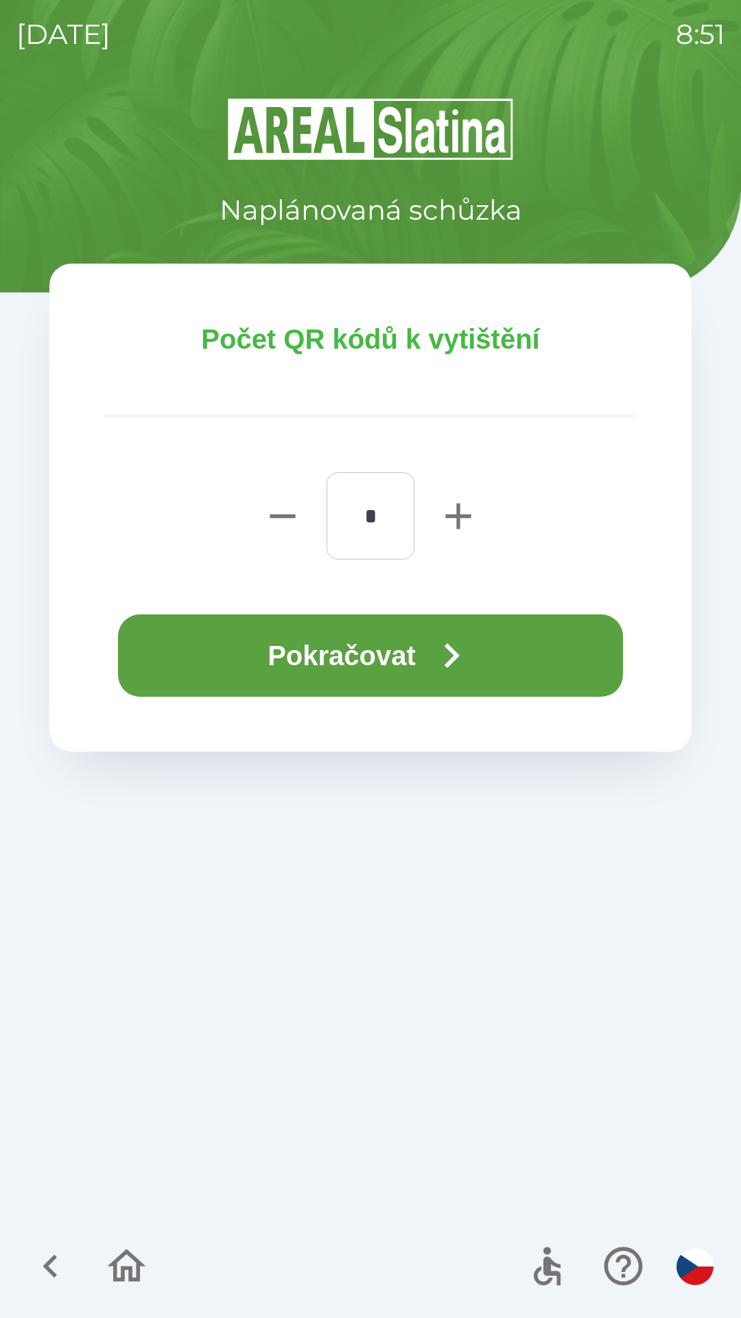
click at [365, 656] on button "Pokračovat" at bounding box center [370, 655] width 505 height 82
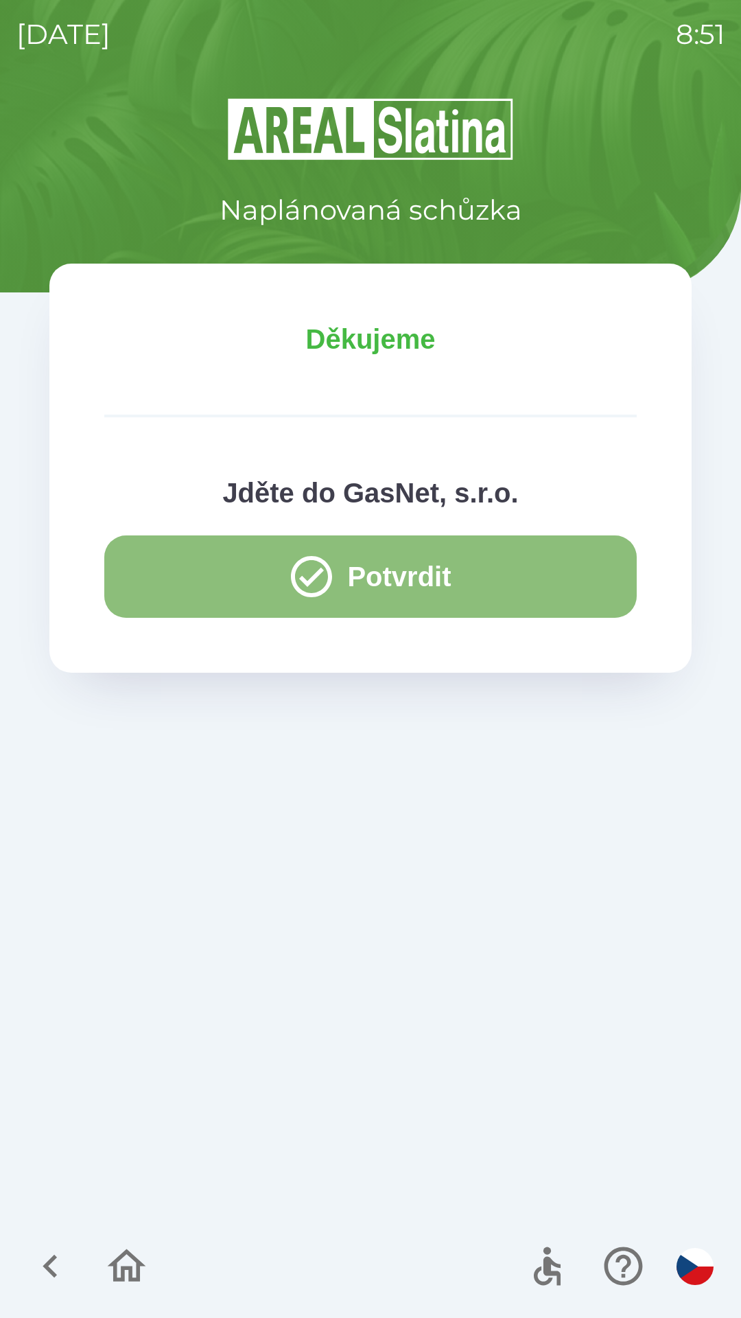
click at [405, 579] on button "Potvrdit" at bounding box center [370, 576] width 533 height 82
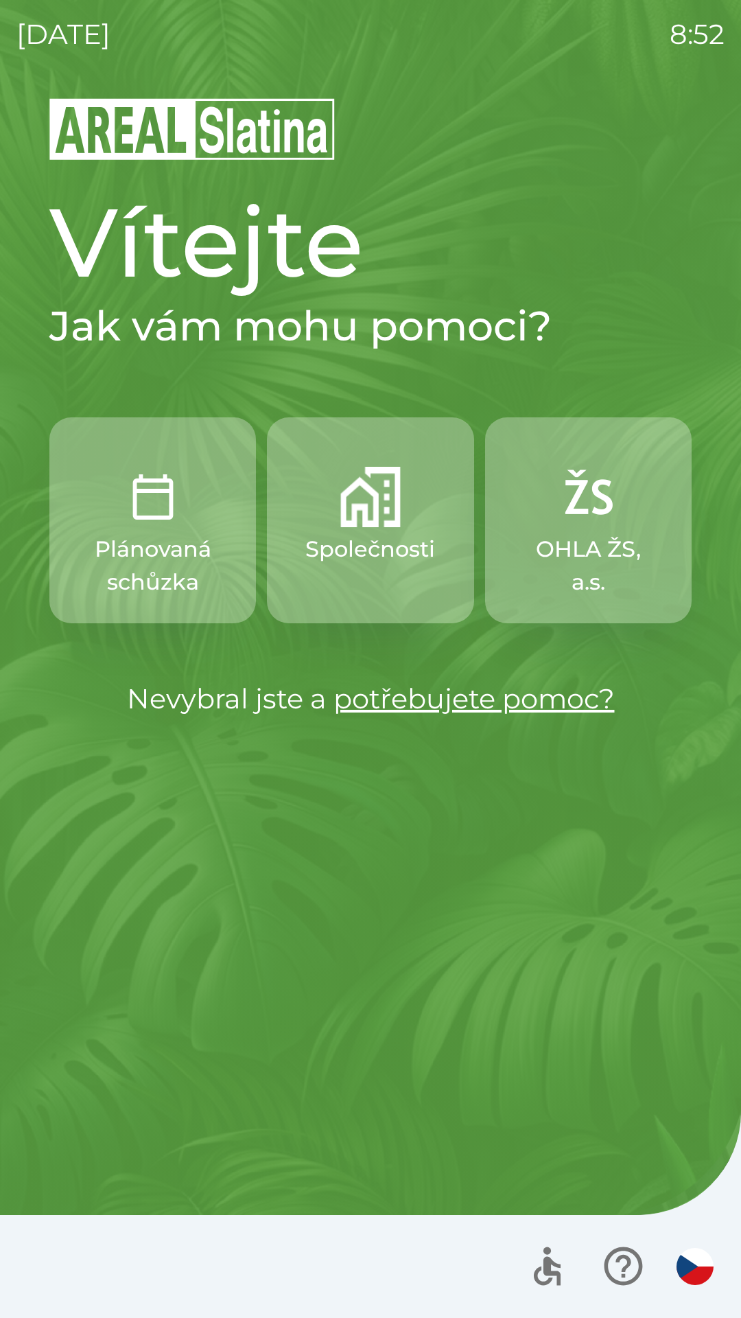
click at [393, 551] on p "Společnosti" at bounding box center [370, 549] width 130 height 33
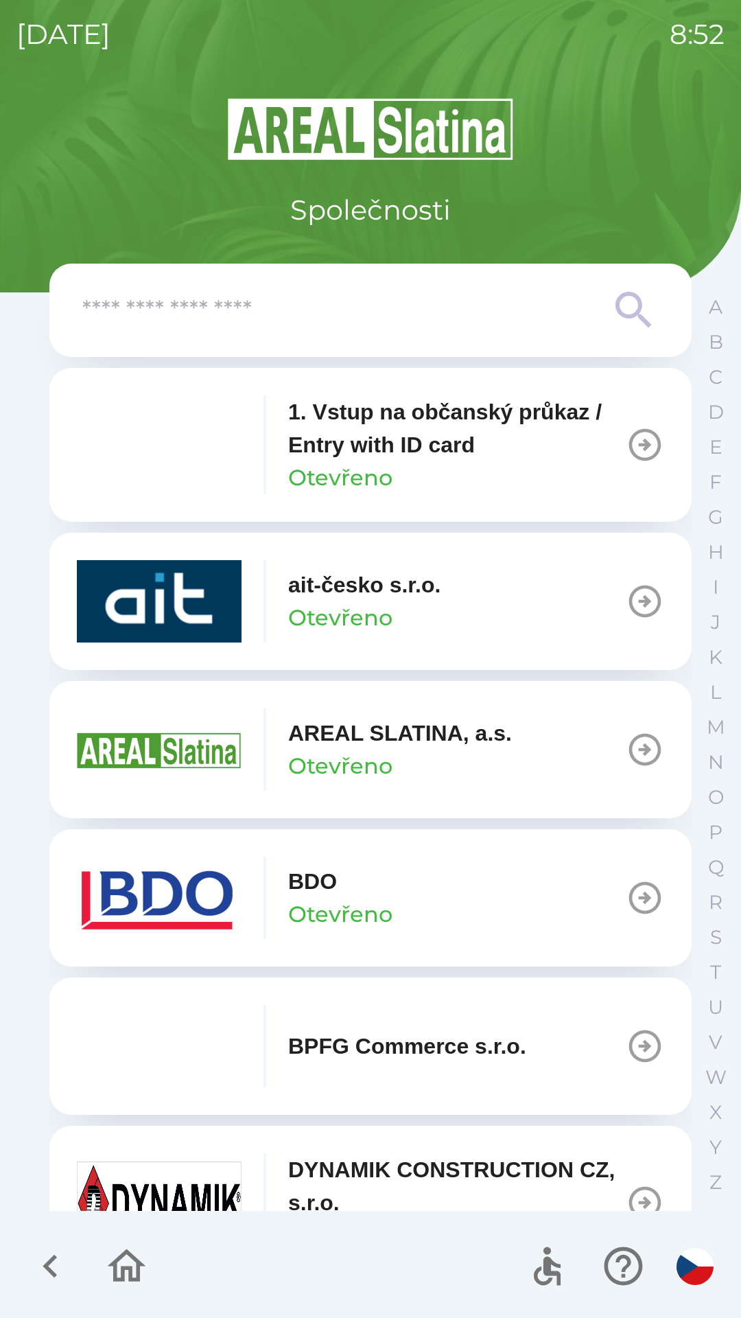
click at [435, 612] on div "ait-česko s.r.o. Otevřeno" at bounding box center [364, 601] width 152 height 66
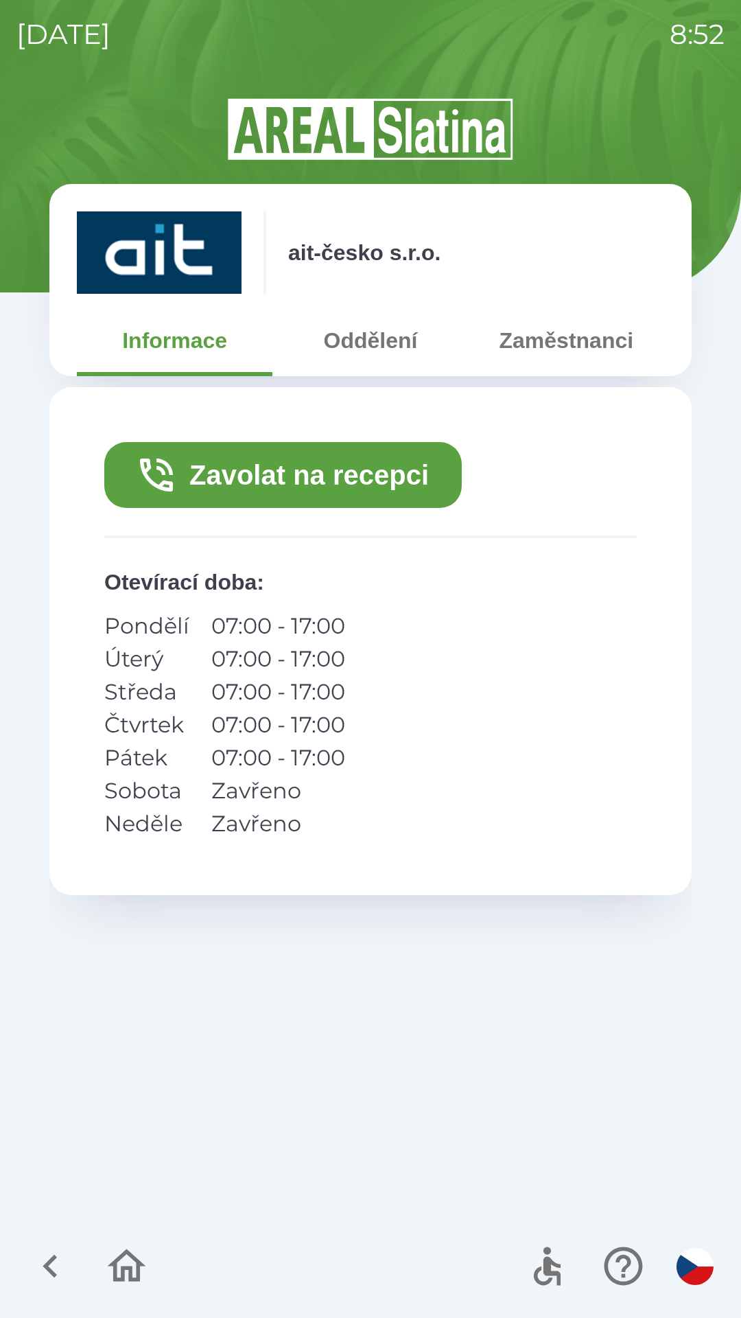
click at [322, 479] on button "Zavolat na recepci" at bounding box center [283, 475] width 358 height 66
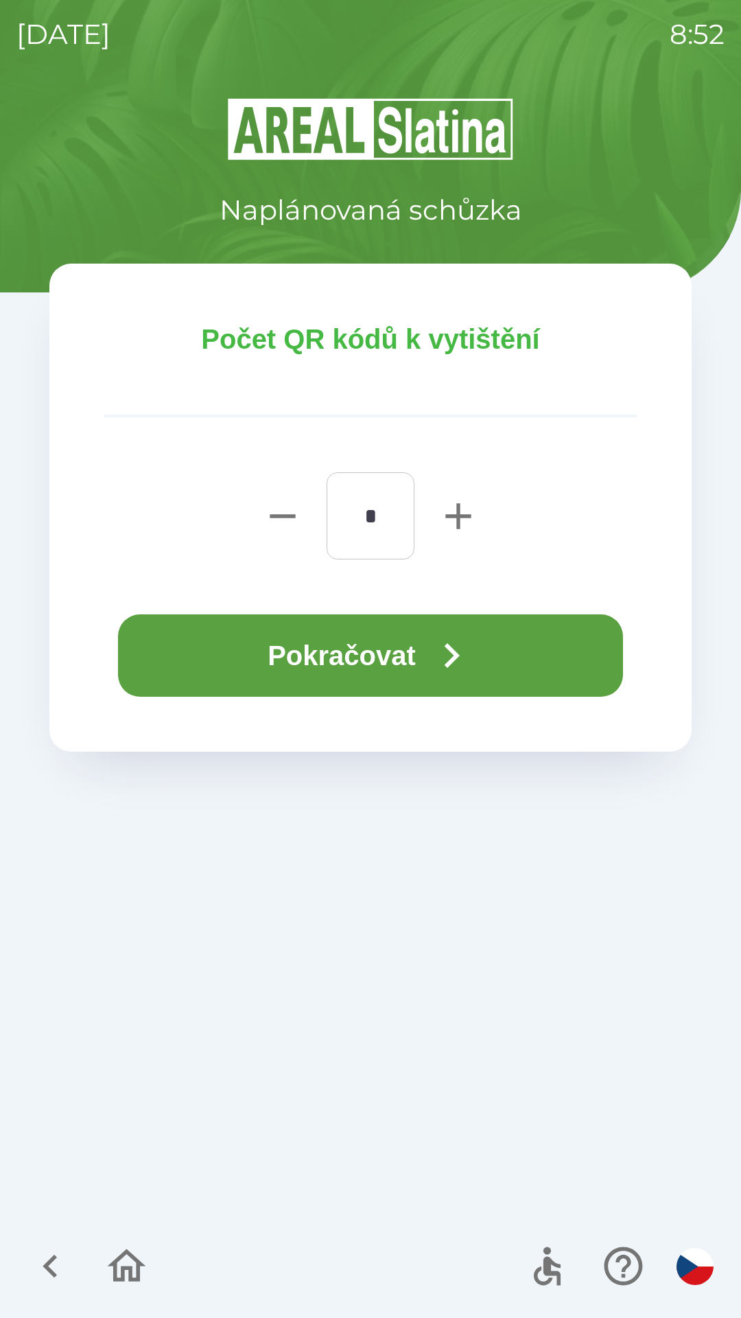
click at [464, 518] on icon "button" at bounding box center [459, 516] width 44 height 44
click at [457, 513] on icon "button" at bounding box center [459, 516] width 44 height 44
click at [459, 514] on icon "button" at bounding box center [458, 515] width 25 height 25
type input "*"
click at [344, 647] on button "Pokračovat" at bounding box center [370, 655] width 505 height 82
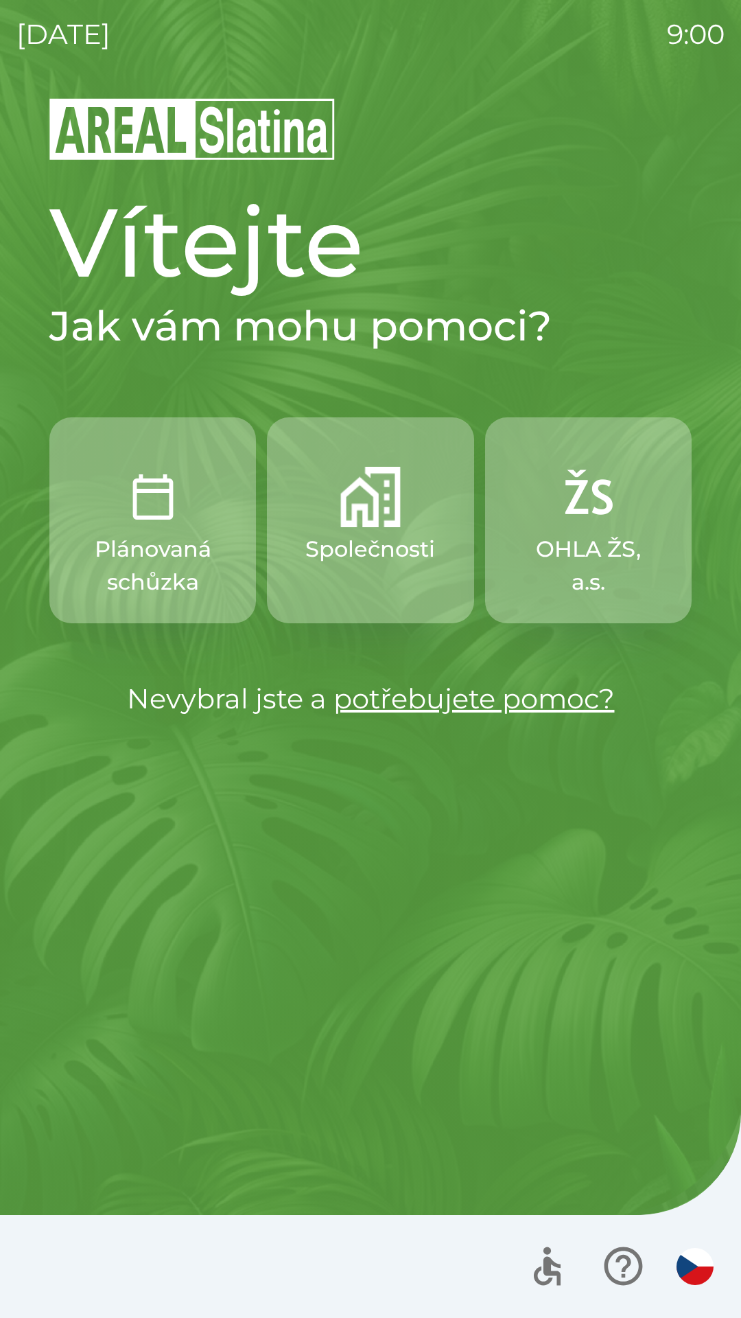
click at [365, 535] on p "Společnosti" at bounding box center [370, 549] width 130 height 33
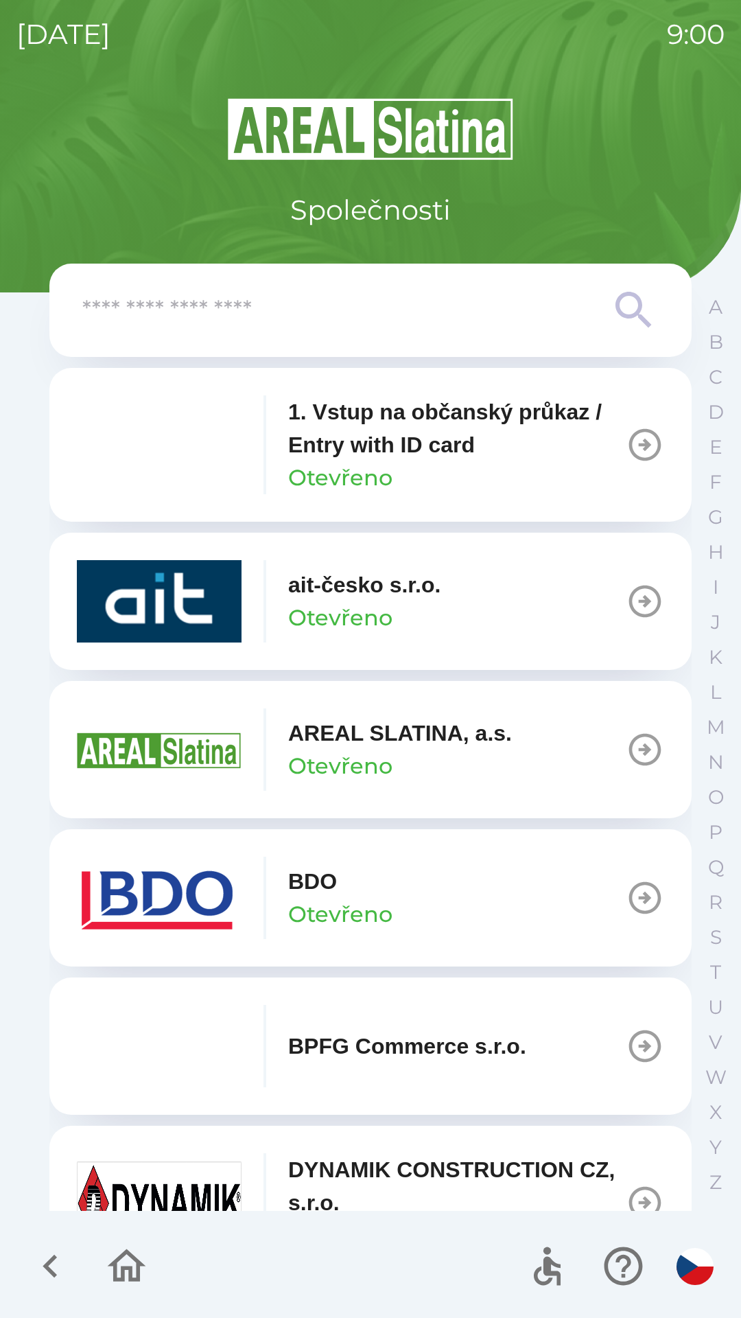
click at [346, 923] on p "Otevřeno" at bounding box center [340, 914] width 104 height 33
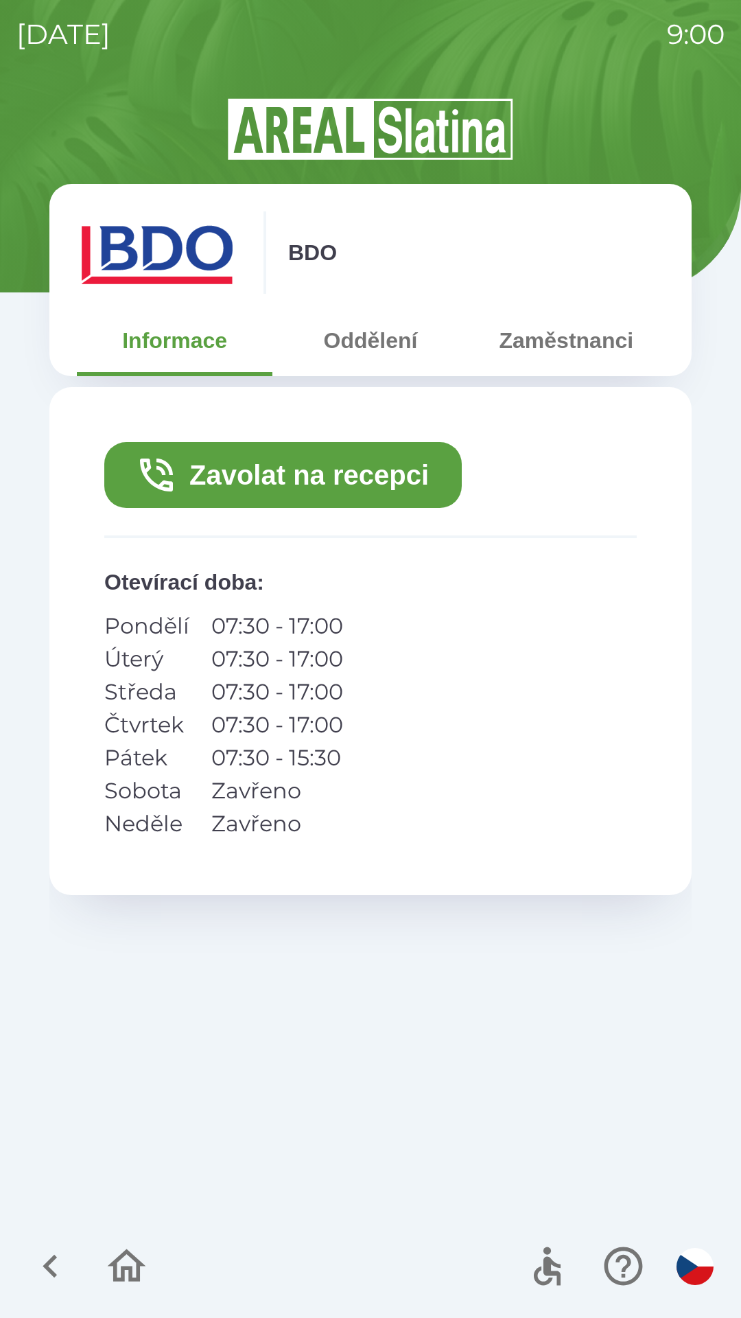
click at [428, 169] on div "BDO Informace Oddělení Zaměstnanci Zavolat na recepci Otevírací doba : [GEOGRAP…" at bounding box center [370, 707] width 708 height 1222
click at [428, 158] on img at bounding box center [370, 129] width 643 height 66
click at [436, 150] on img at bounding box center [370, 129] width 643 height 66
click at [218, 363] on button "Informace" at bounding box center [175, 340] width 196 height 49
click at [205, 360] on button "Informace" at bounding box center [175, 340] width 196 height 49
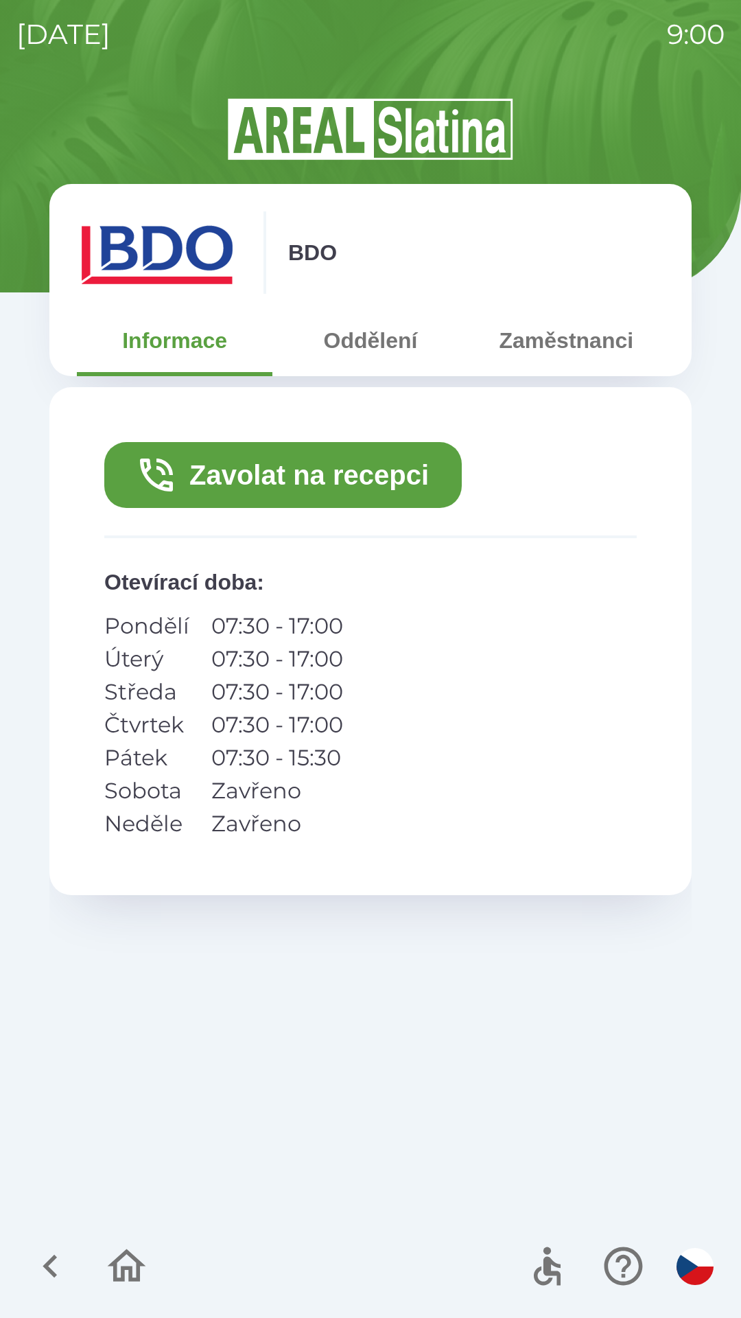
click at [208, 340] on button "Informace" at bounding box center [175, 340] width 196 height 49
click at [198, 338] on button "Informace" at bounding box center [175, 340] width 196 height 49
click at [193, 351] on button "Informace" at bounding box center [175, 340] width 196 height 49
click at [206, 350] on button "Informace" at bounding box center [175, 340] width 196 height 49
click at [137, 1271] on icon "button" at bounding box center [127, 1265] width 38 height 33
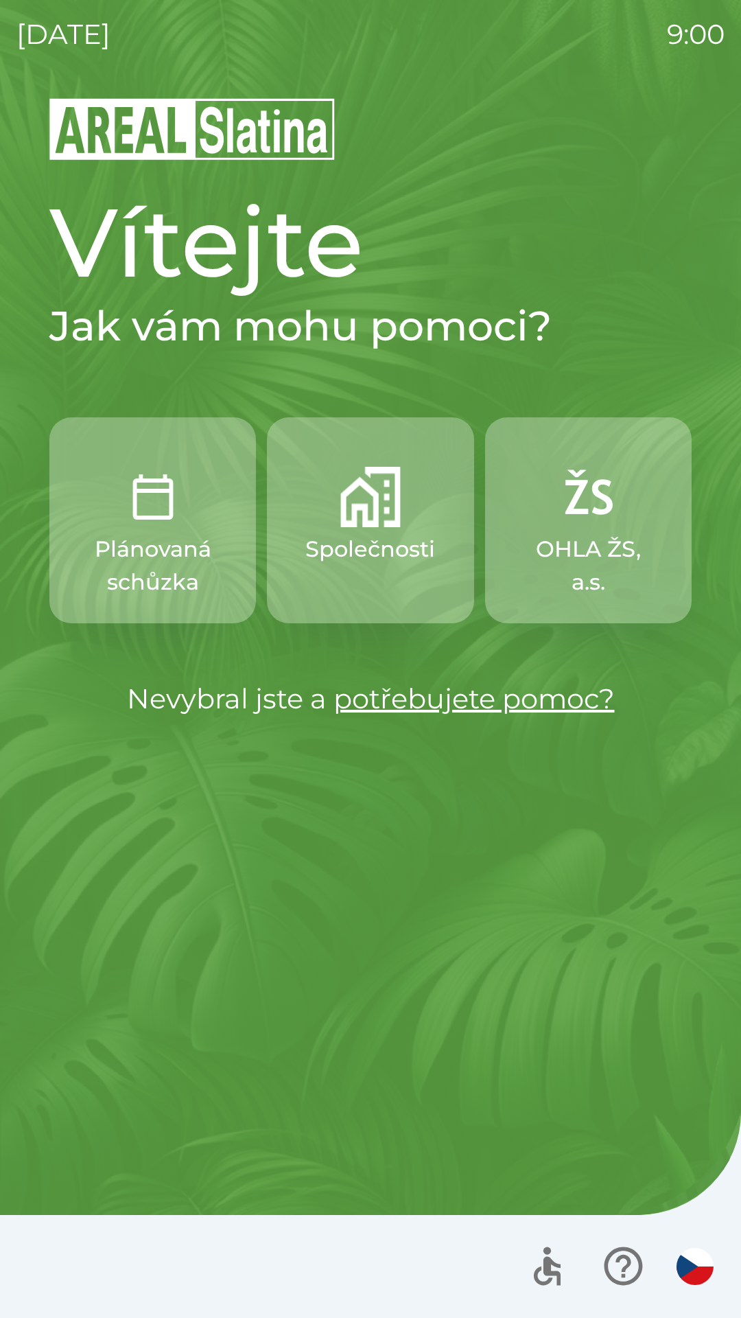
click at [124, 1264] on div at bounding box center [370, 1266] width 741 height 103
click at [117, 1261] on div at bounding box center [370, 1266] width 741 height 103
click at [360, 537] on p "Společnosti" at bounding box center [370, 549] width 130 height 33
click at [362, 562] on p "Společnosti" at bounding box center [370, 549] width 130 height 33
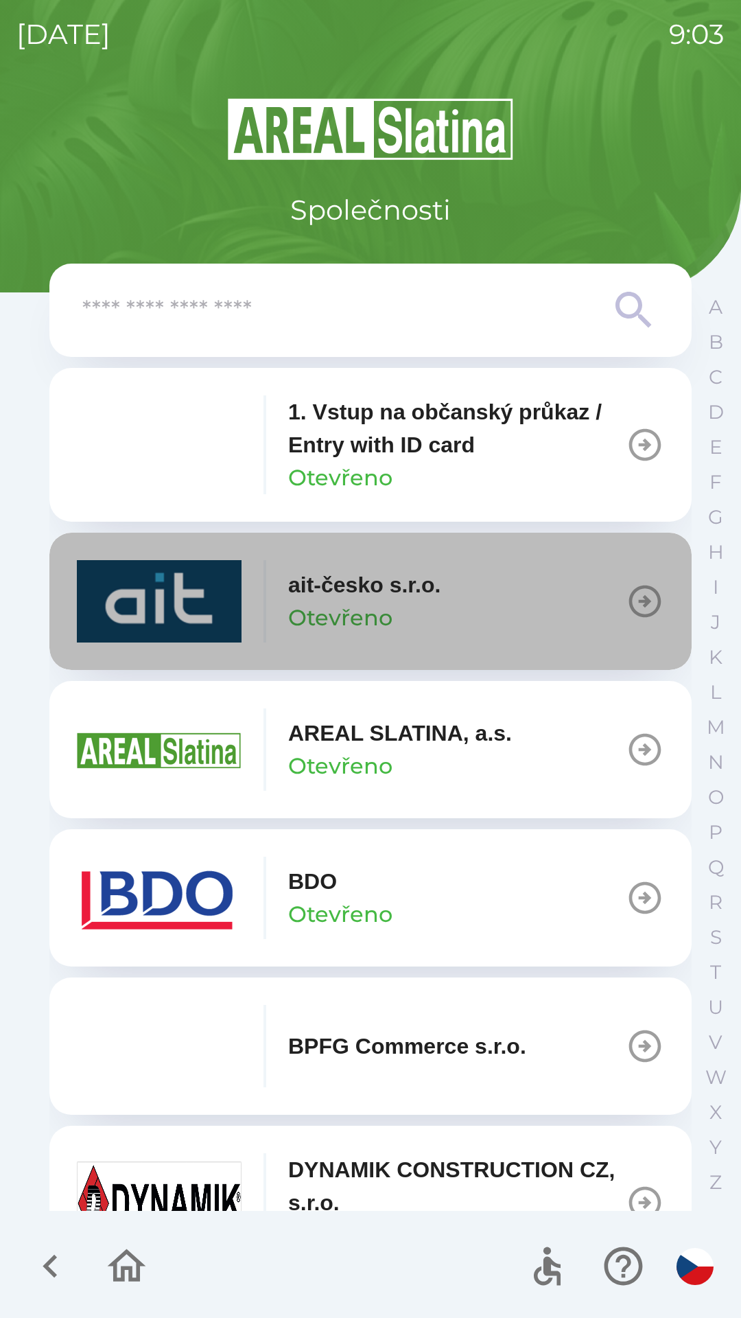
click at [456, 593] on button "ait-česko s.r.o. Otevřeno" at bounding box center [370, 601] width 643 height 137
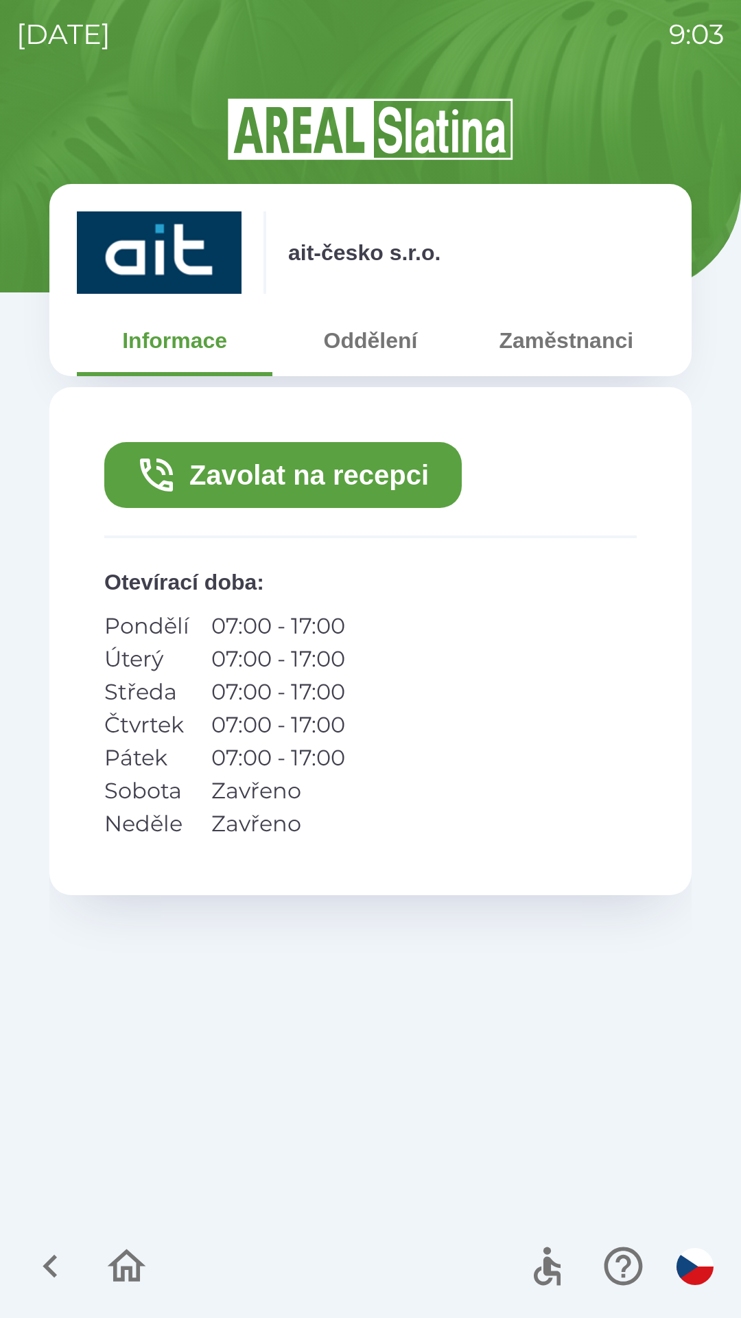
click at [406, 472] on button "Zavolat na recepci" at bounding box center [283, 475] width 358 height 66
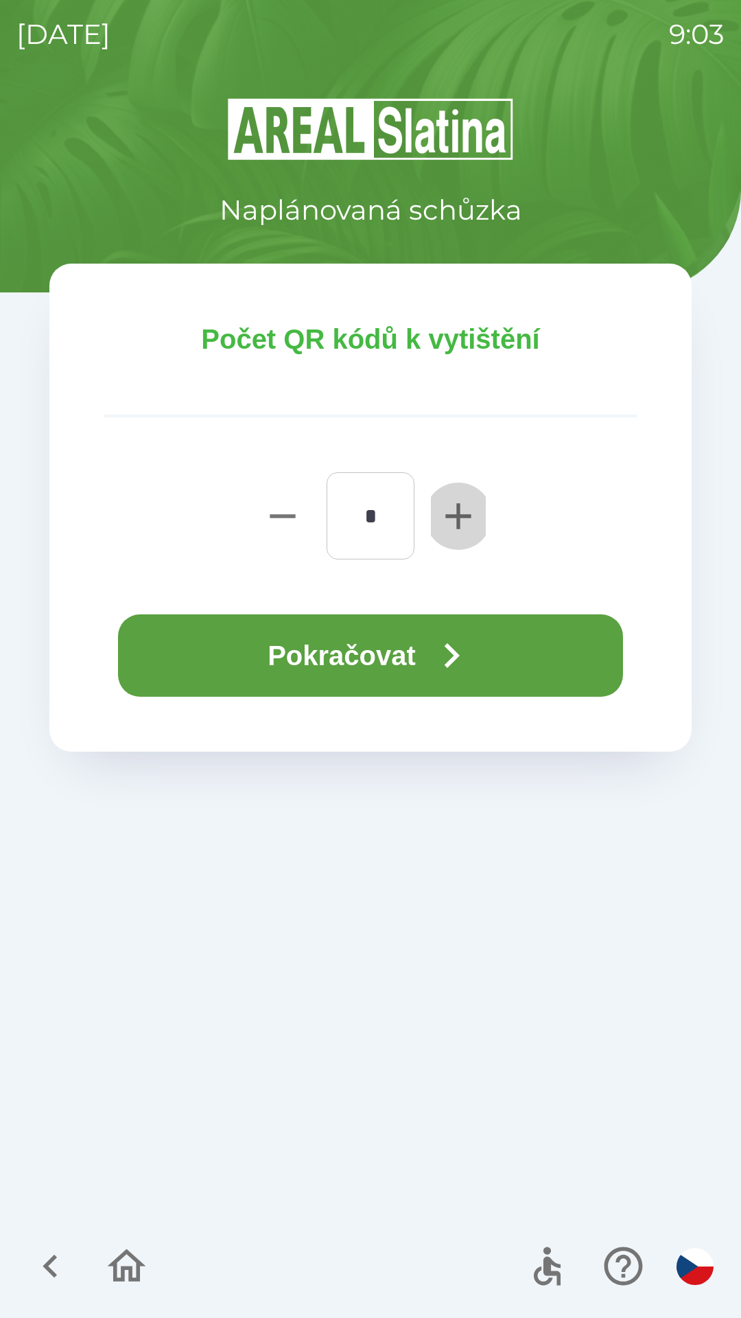
click at [461, 519] on icon "button" at bounding box center [459, 516] width 44 height 44
type input "*"
click at [448, 654] on icon "button" at bounding box center [451, 655] width 49 height 49
